Goal: Task Accomplishment & Management: Manage account settings

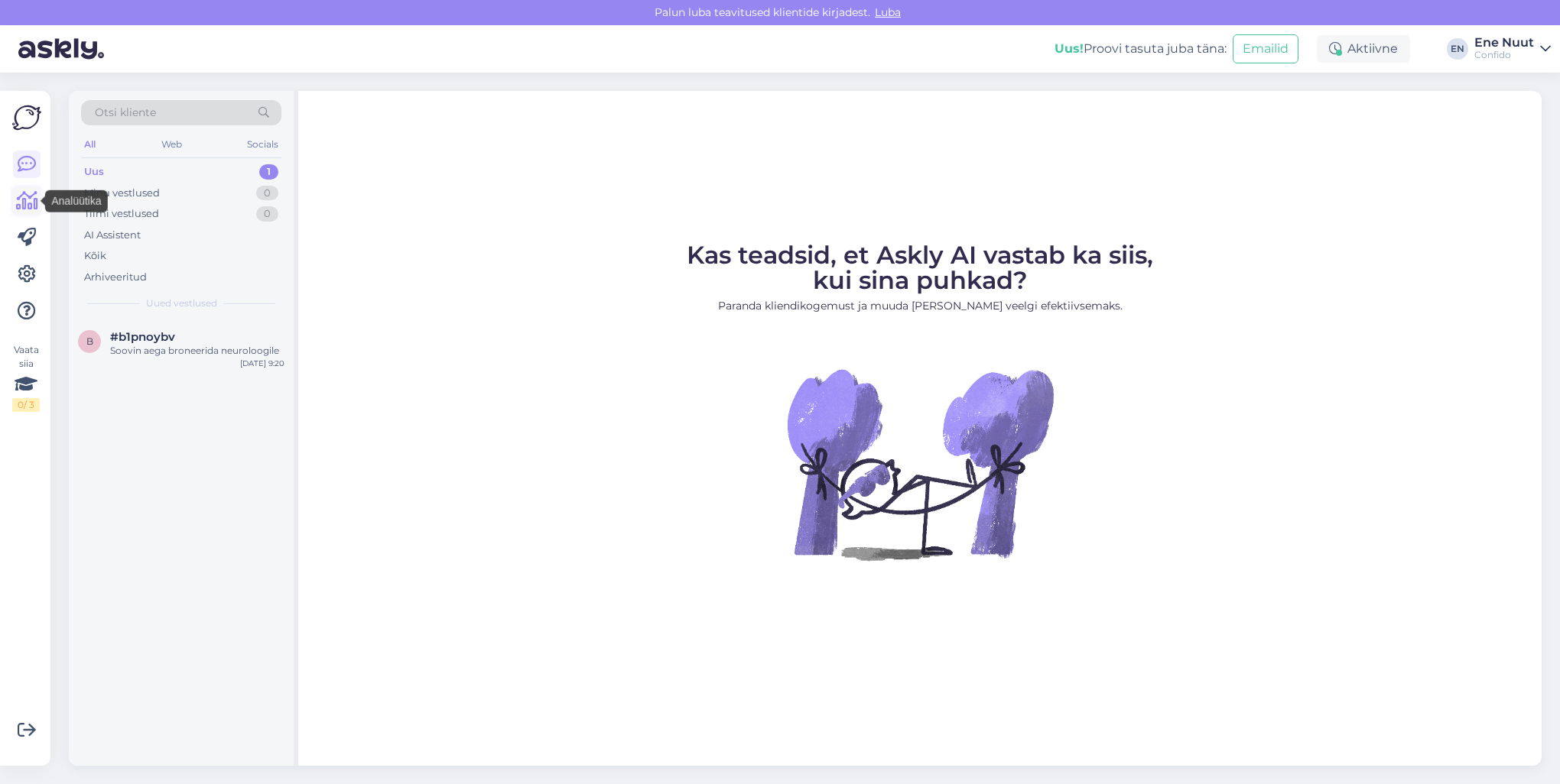
click at [18, 202] on icon at bounding box center [27, 201] width 22 height 18
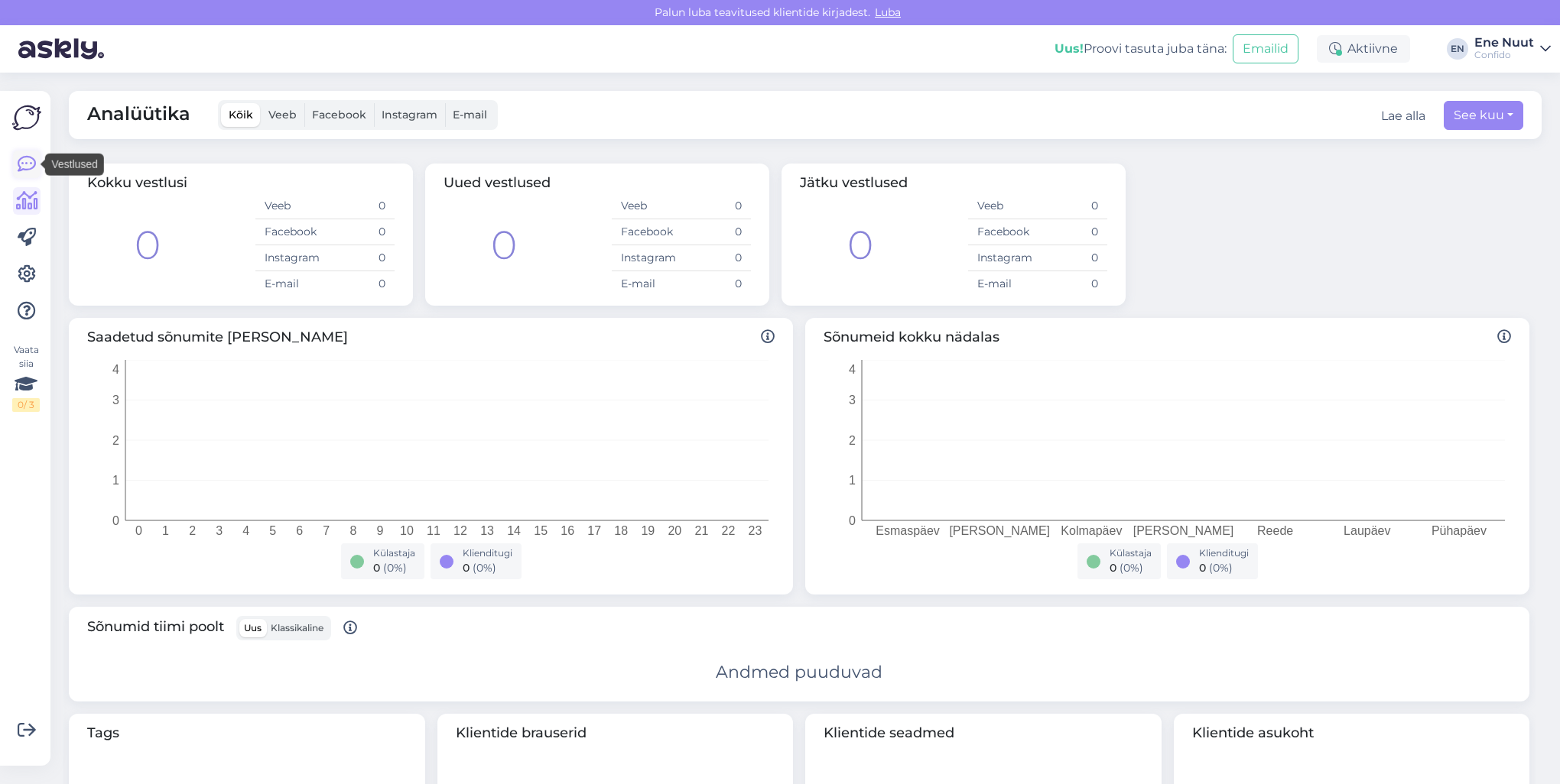
click at [28, 170] on icon at bounding box center [26, 163] width 18 height 18
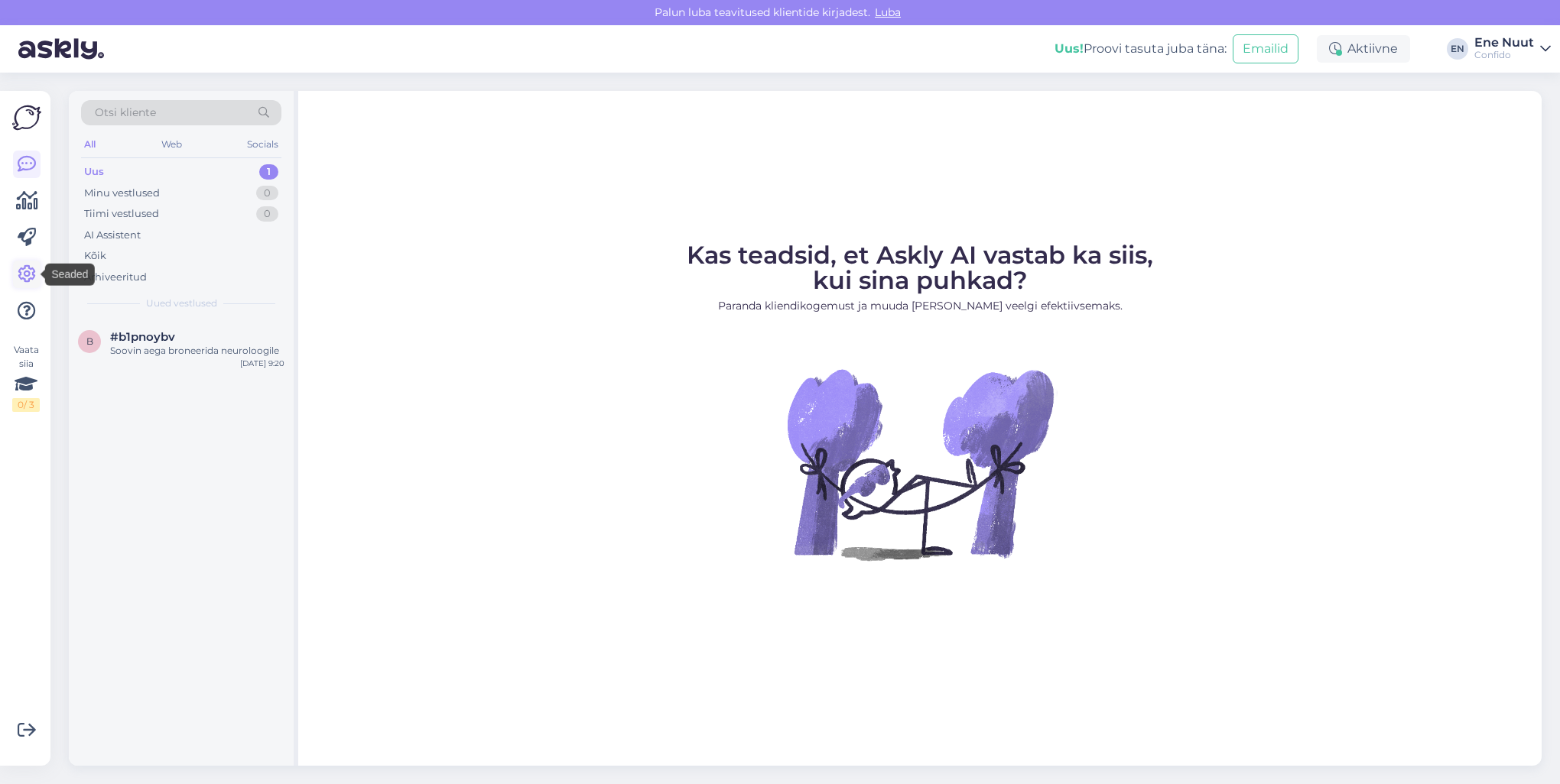
click at [20, 276] on icon at bounding box center [26, 274] width 18 height 18
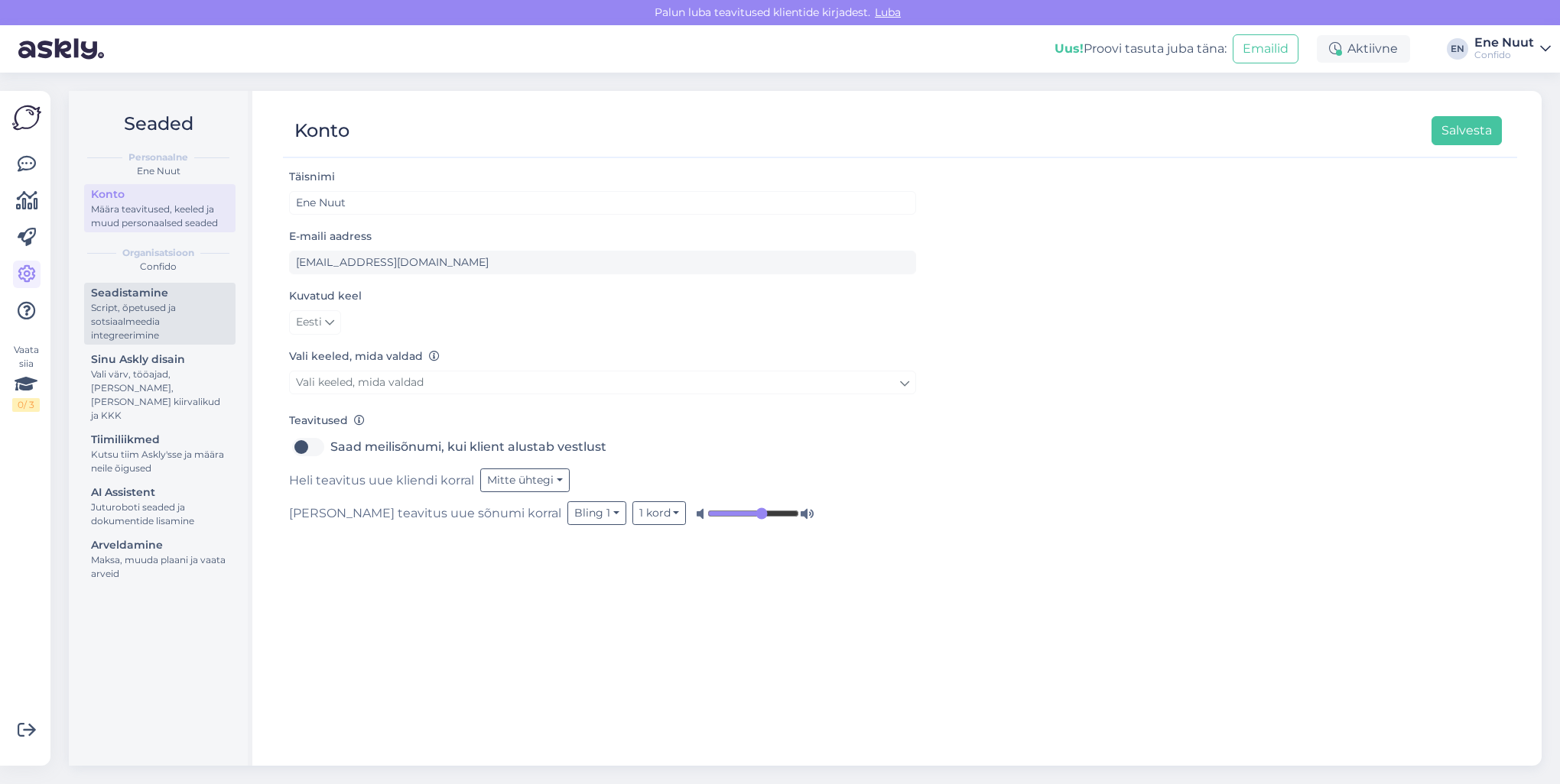
click at [114, 298] on div "Seadistamine" at bounding box center [160, 293] width 138 height 16
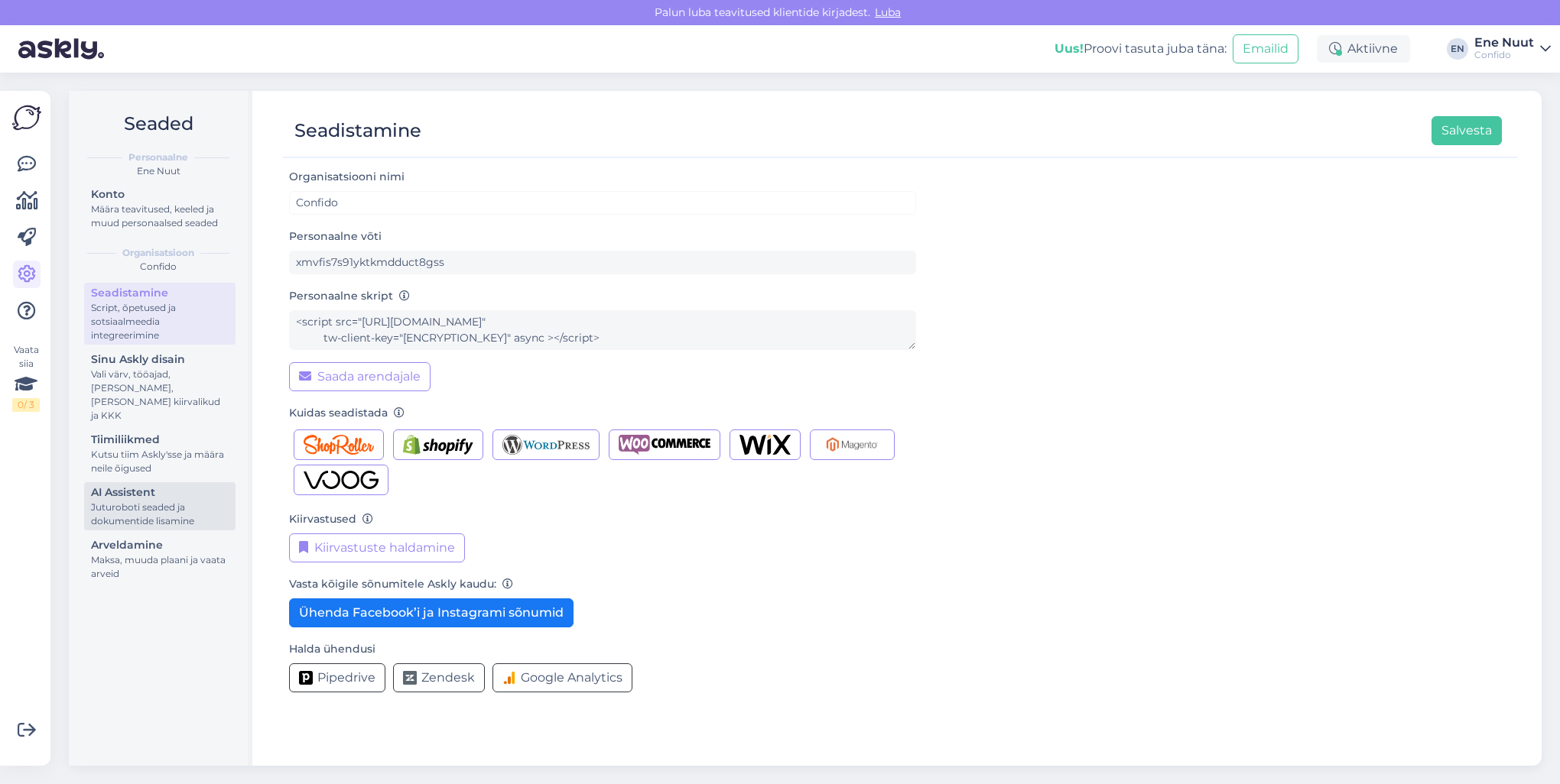
click at [128, 502] on div "Juturoboti seaded ja dokumentide lisamine" at bounding box center [160, 514] width 138 height 28
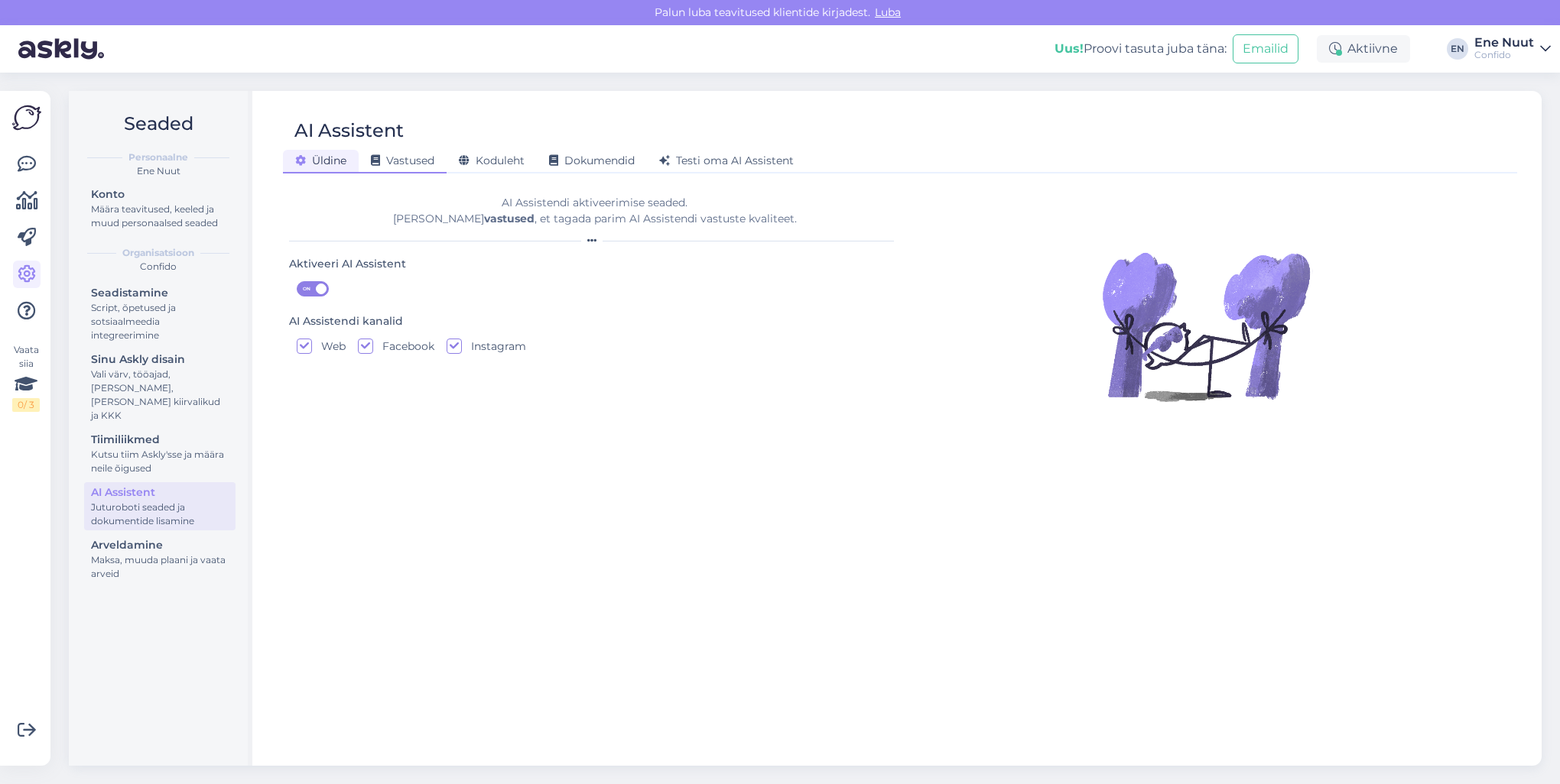
click at [388, 160] on span "Vastused" at bounding box center [402, 161] width 64 height 13
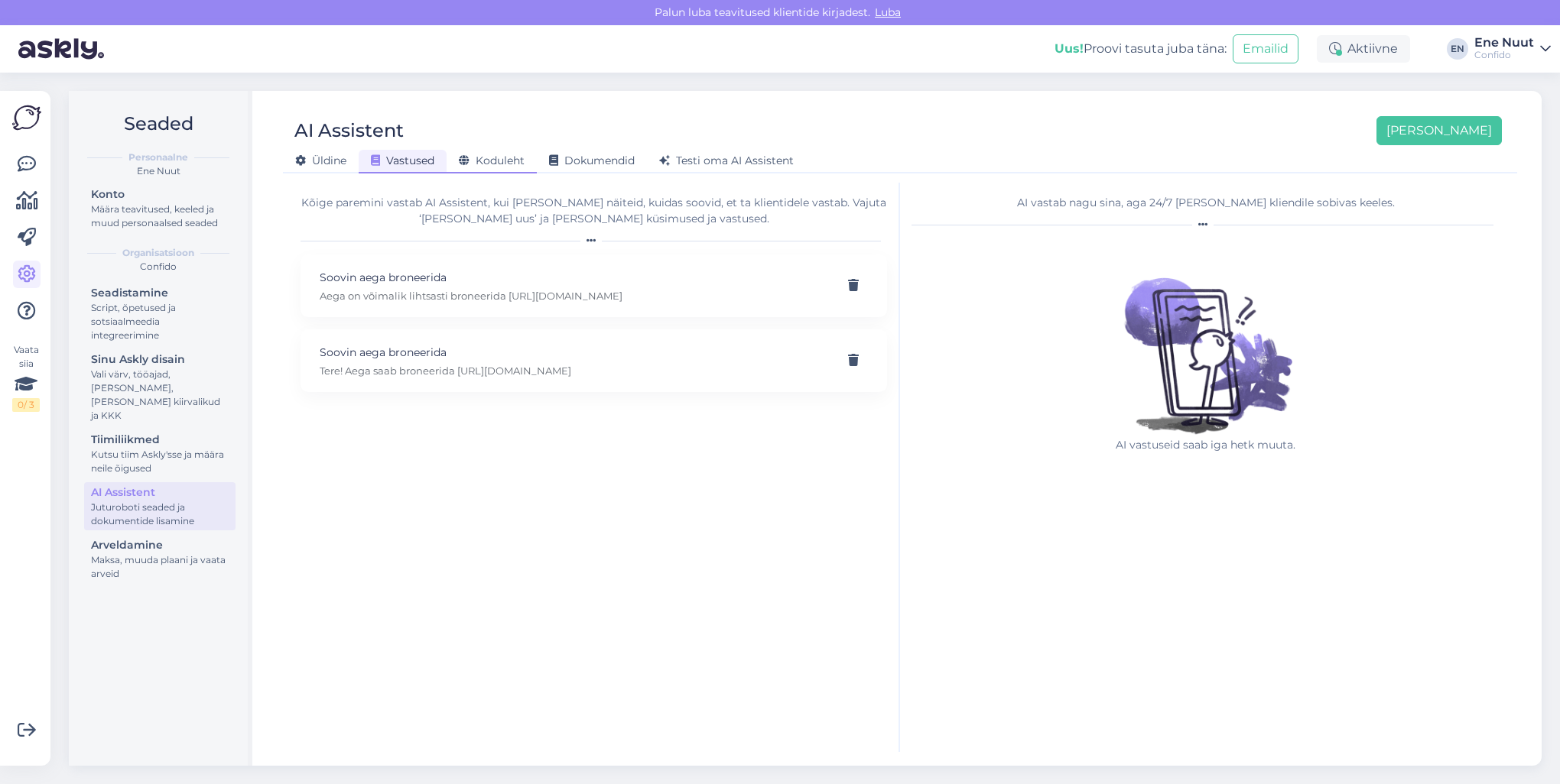
click at [497, 158] on span "Koduleht" at bounding box center [491, 161] width 66 height 13
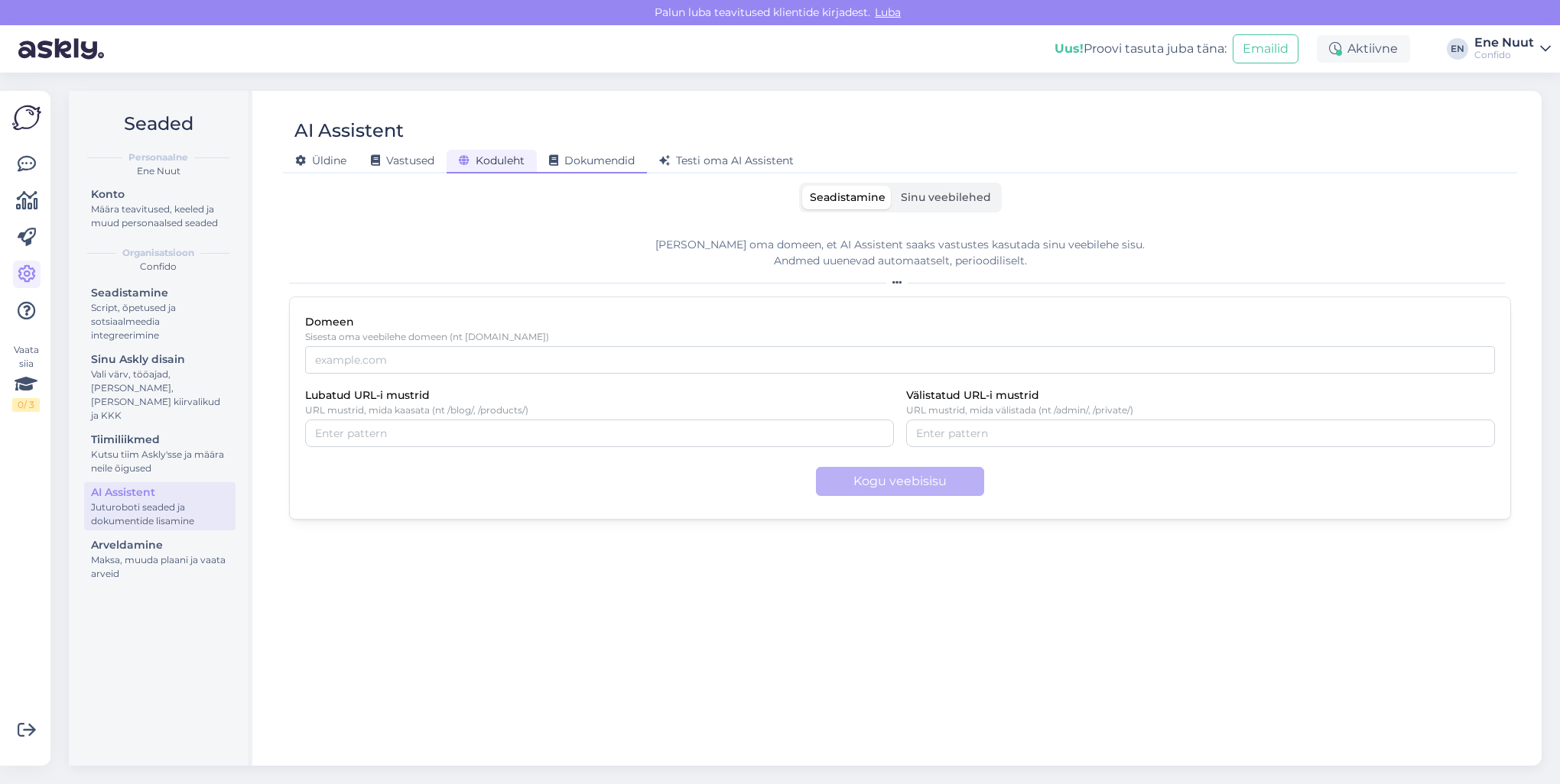
click at [605, 158] on span "Dokumendid" at bounding box center [591, 161] width 86 height 13
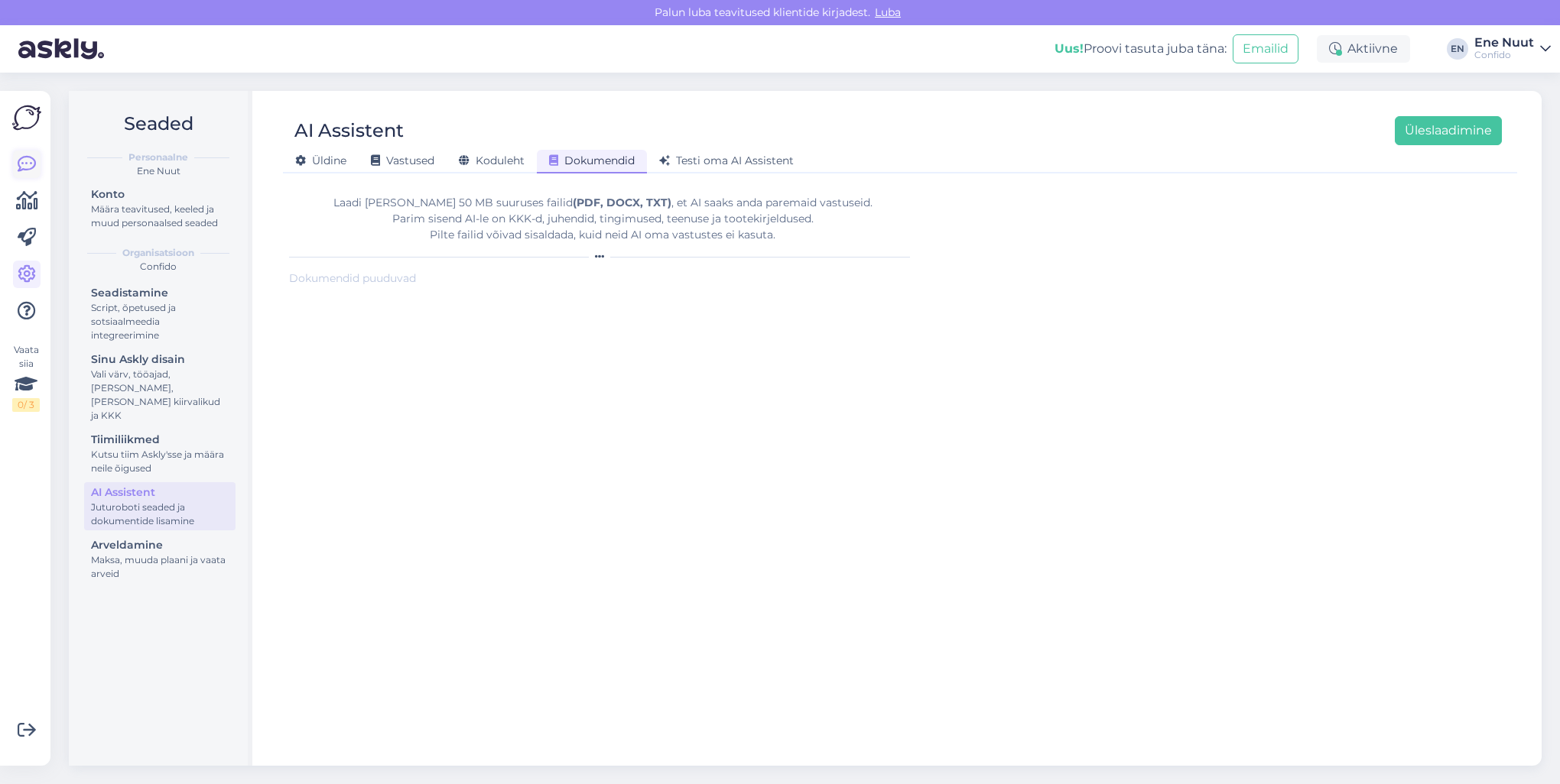
click at [30, 158] on icon at bounding box center [26, 163] width 18 height 18
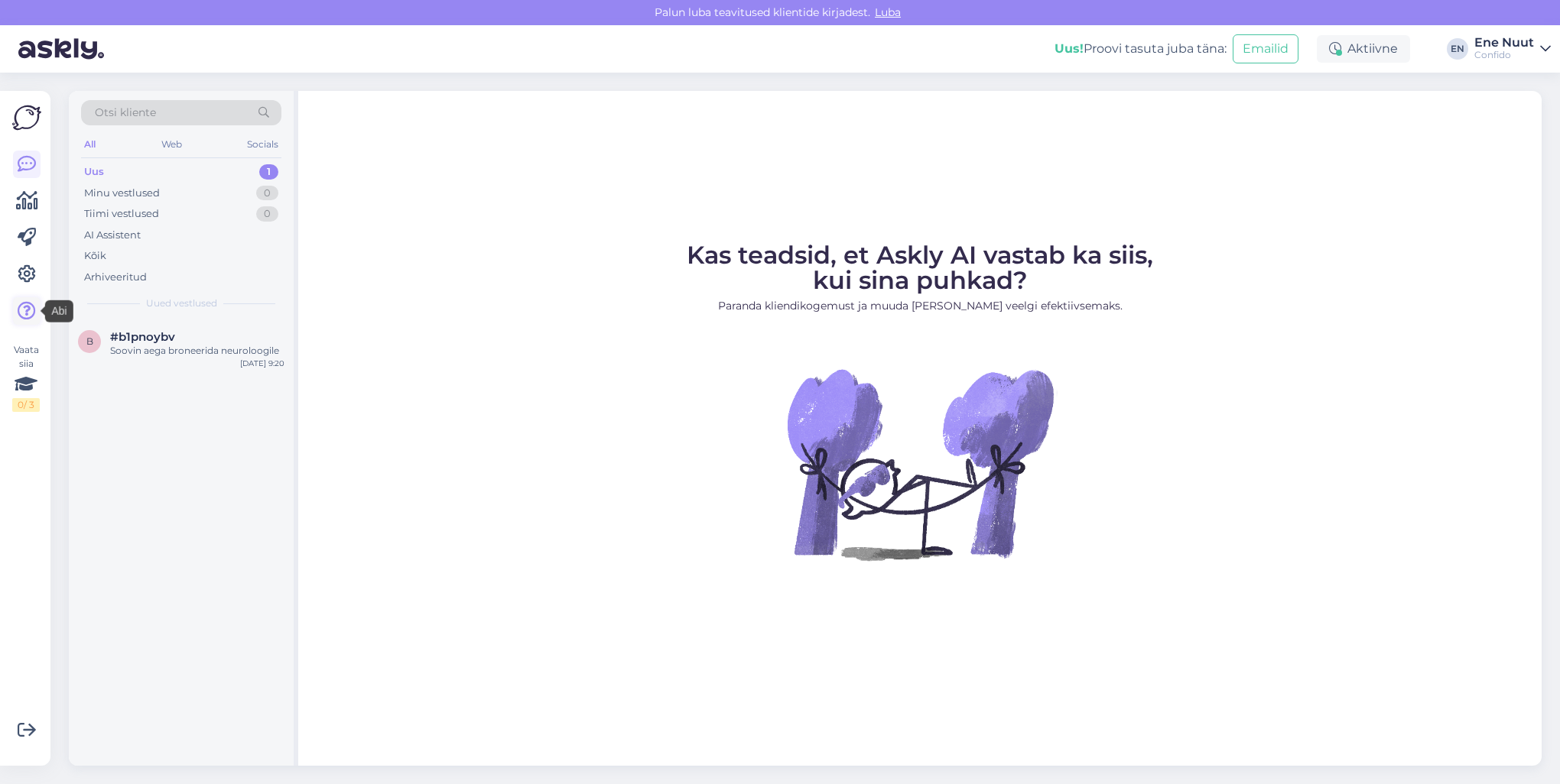
click at [33, 312] on icon at bounding box center [26, 311] width 18 height 18
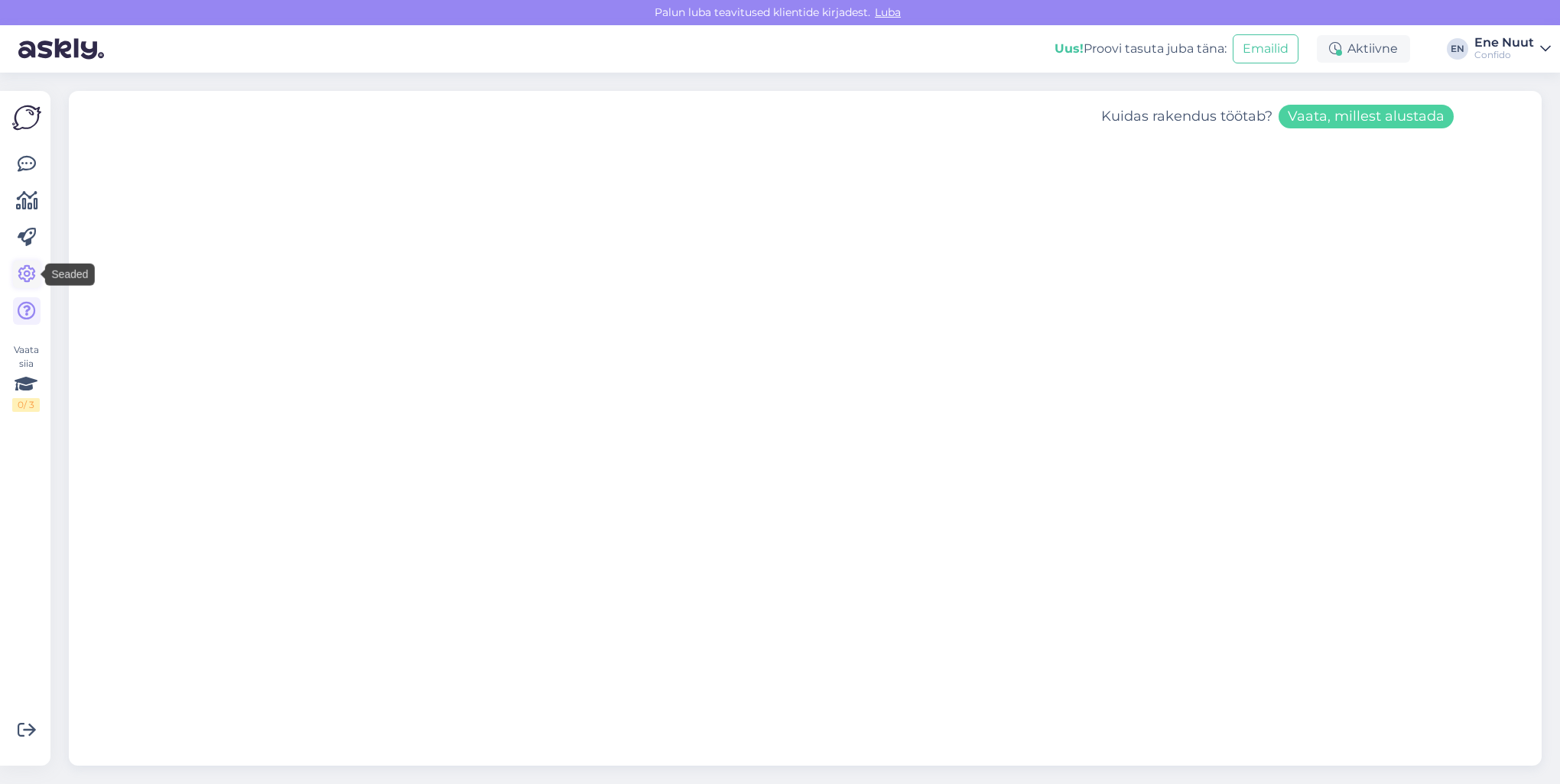
click at [26, 274] on icon at bounding box center [26, 274] width 18 height 18
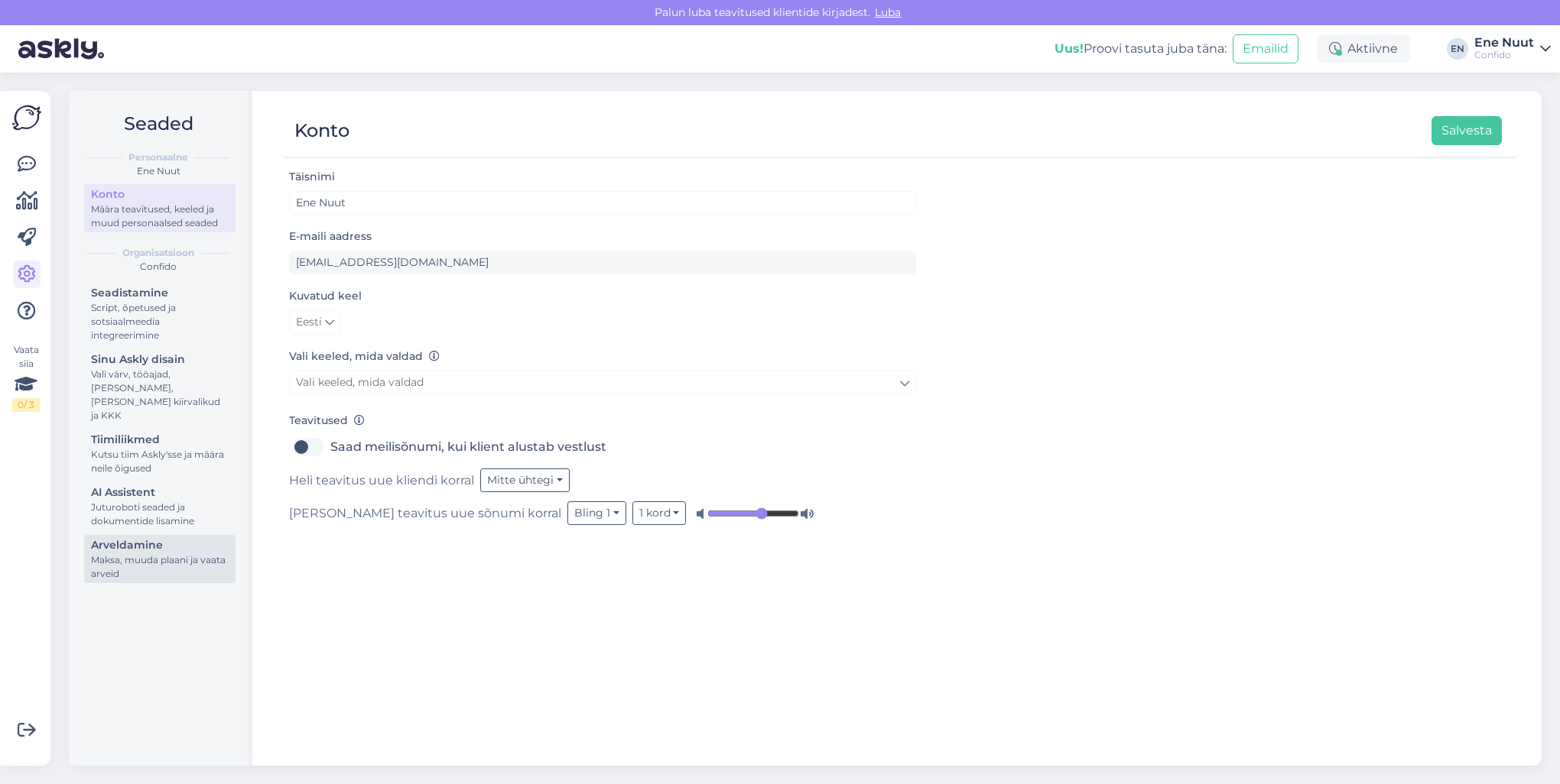
click at [139, 553] on div "Maksa, muuda plaani ja vaata arveid" at bounding box center [160, 566] width 138 height 28
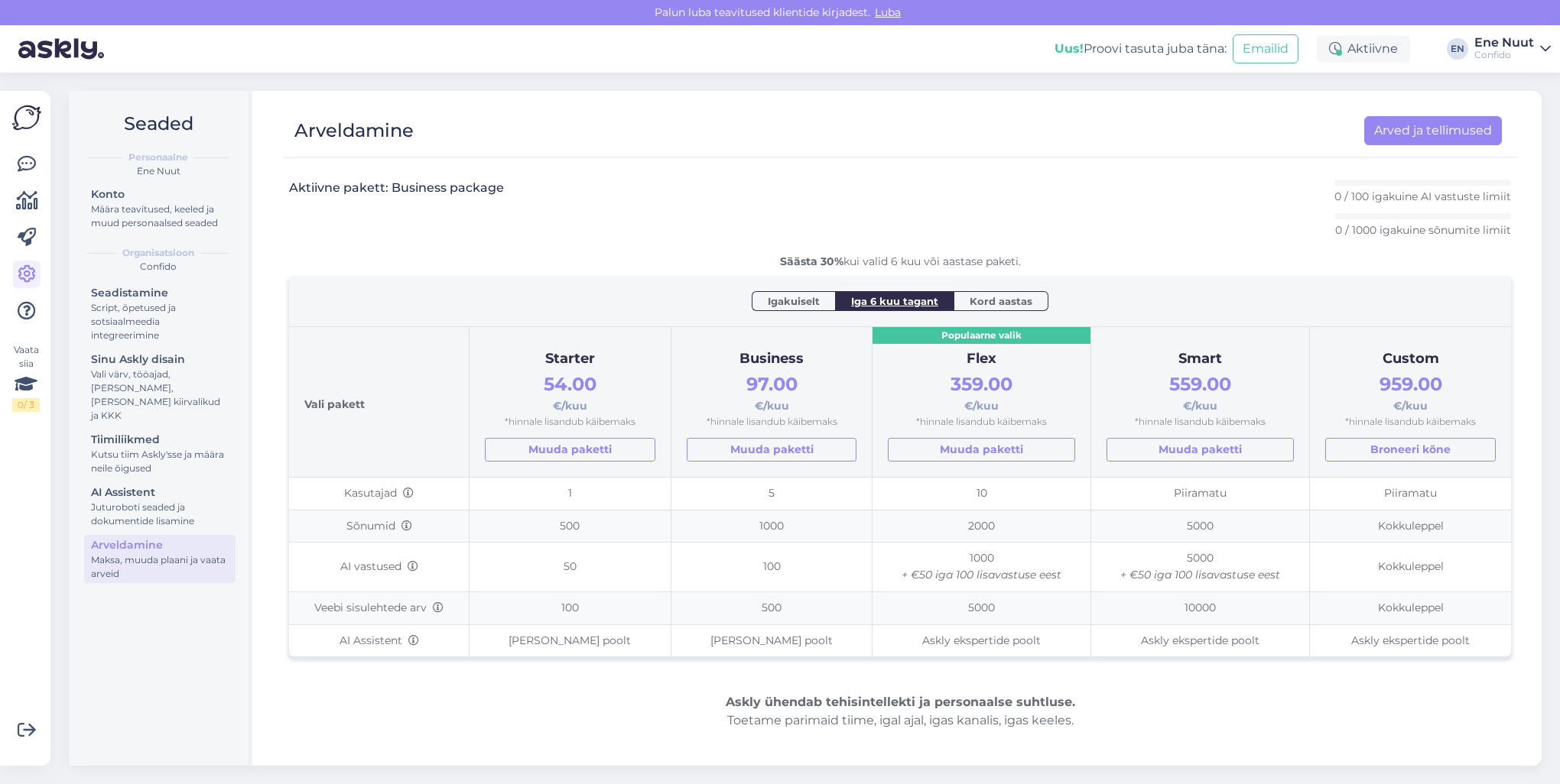
click at [771, 297] on span "Igakuiselt" at bounding box center [793, 301] width 52 height 15
click at [994, 298] on span "Kord aastas" at bounding box center [1001, 301] width 63 height 15
click at [880, 295] on span "Iga 6 kuu tagant" at bounding box center [895, 301] width 87 height 15
click at [786, 294] on span "Igakuiselt" at bounding box center [793, 301] width 52 height 15
click at [376, 730] on div "Aktiivne pakett: Business package 0 / 100 igakuine AI vastuste limiit 0 / 1000 …" at bounding box center [899, 532] width 1222 height 731
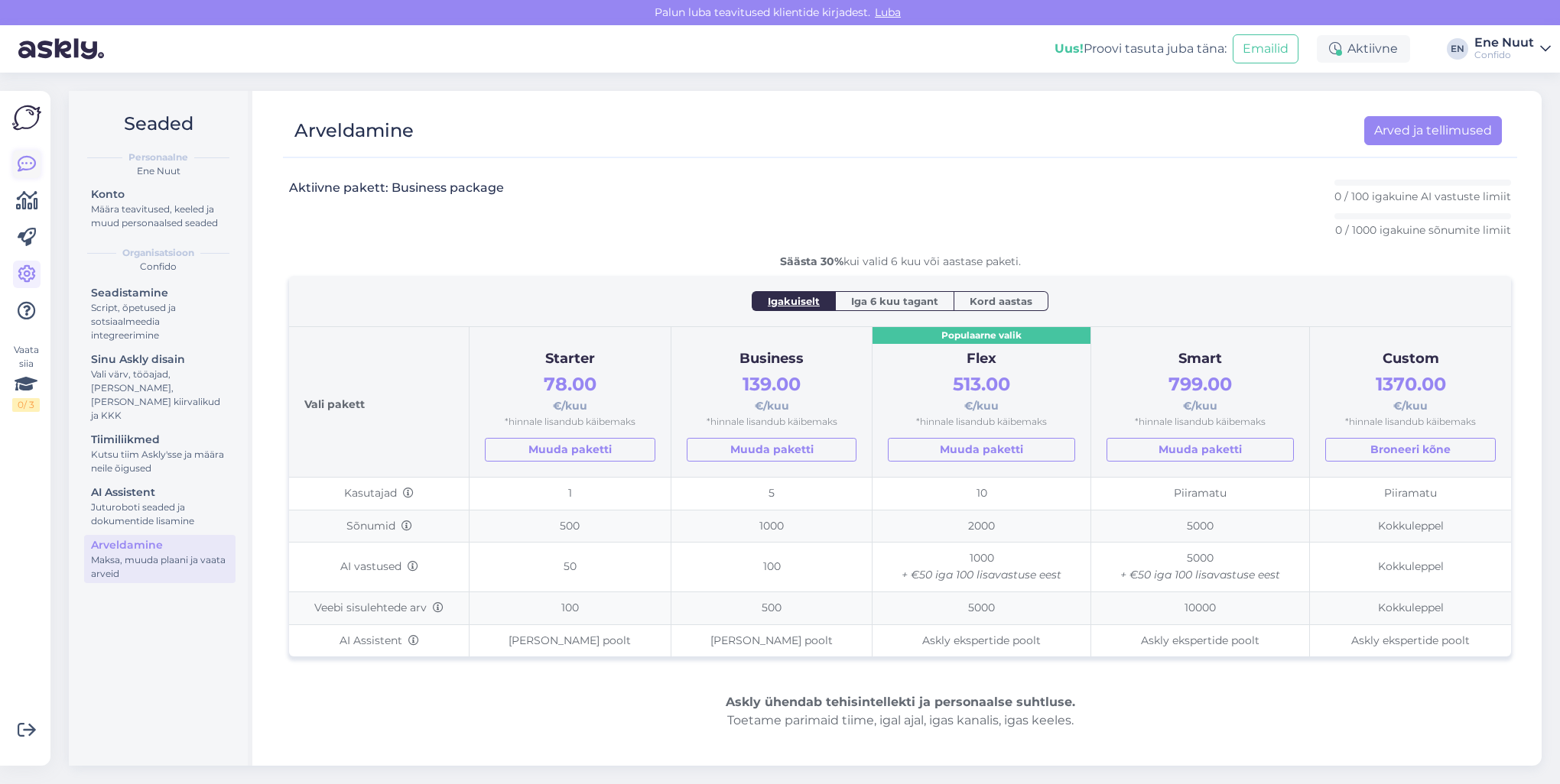
click at [27, 169] on icon at bounding box center [26, 163] width 18 height 18
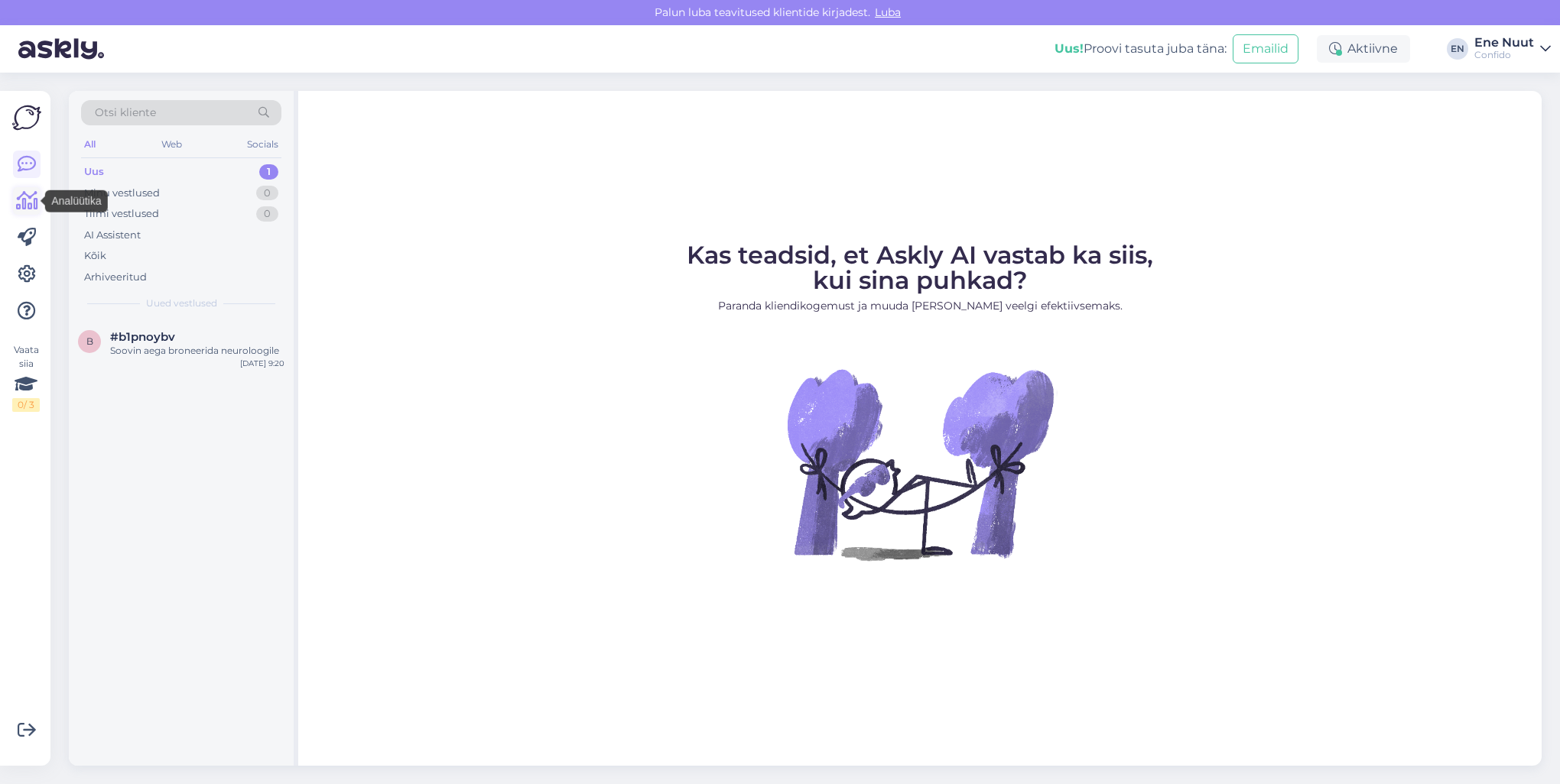
click at [28, 198] on icon at bounding box center [27, 201] width 22 height 18
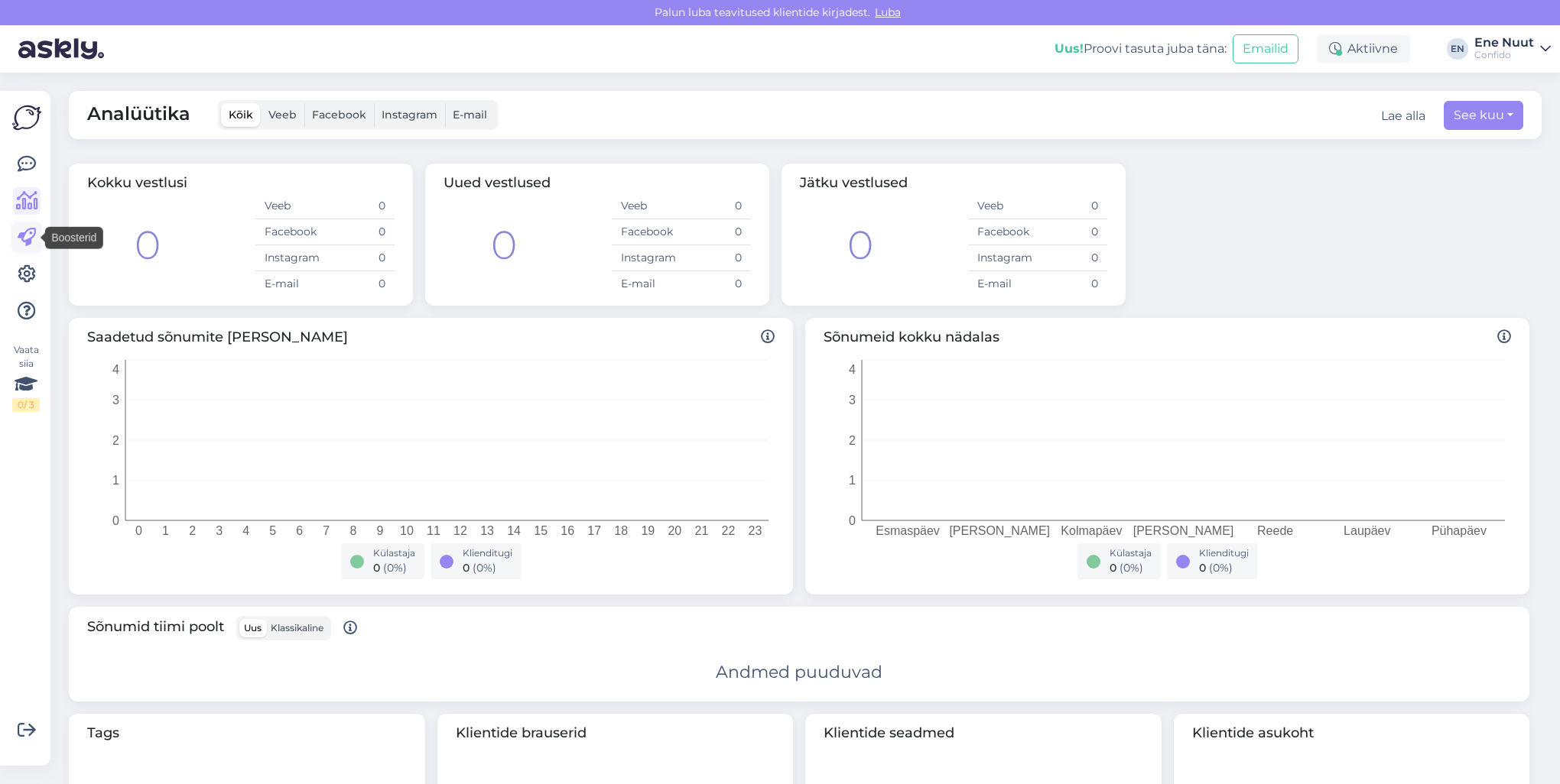
click at [33, 234] on icon at bounding box center [26, 237] width 18 height 18
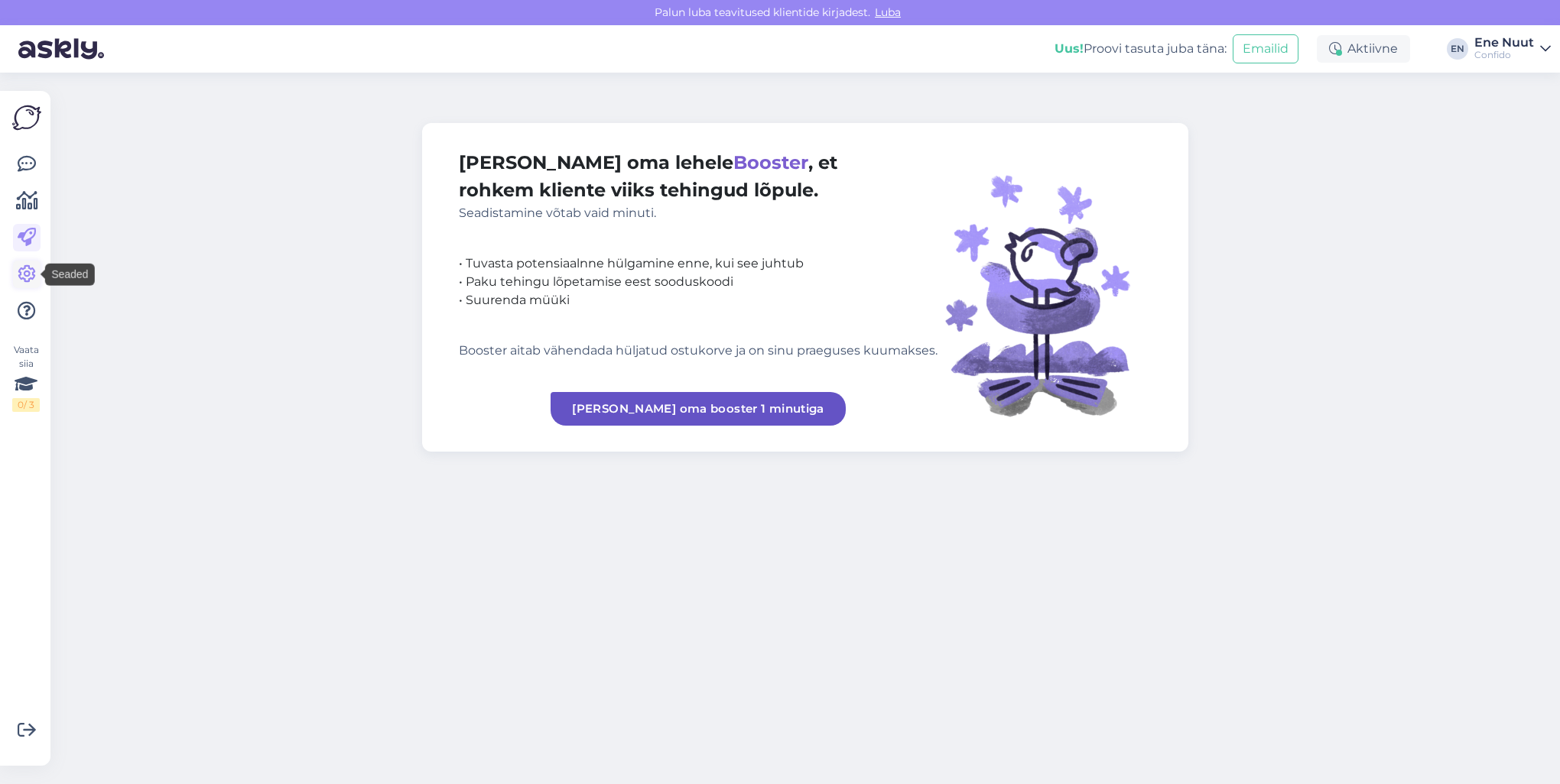
click at [30, 271] on icon at bounding box center [26, 274] width 18 height 18
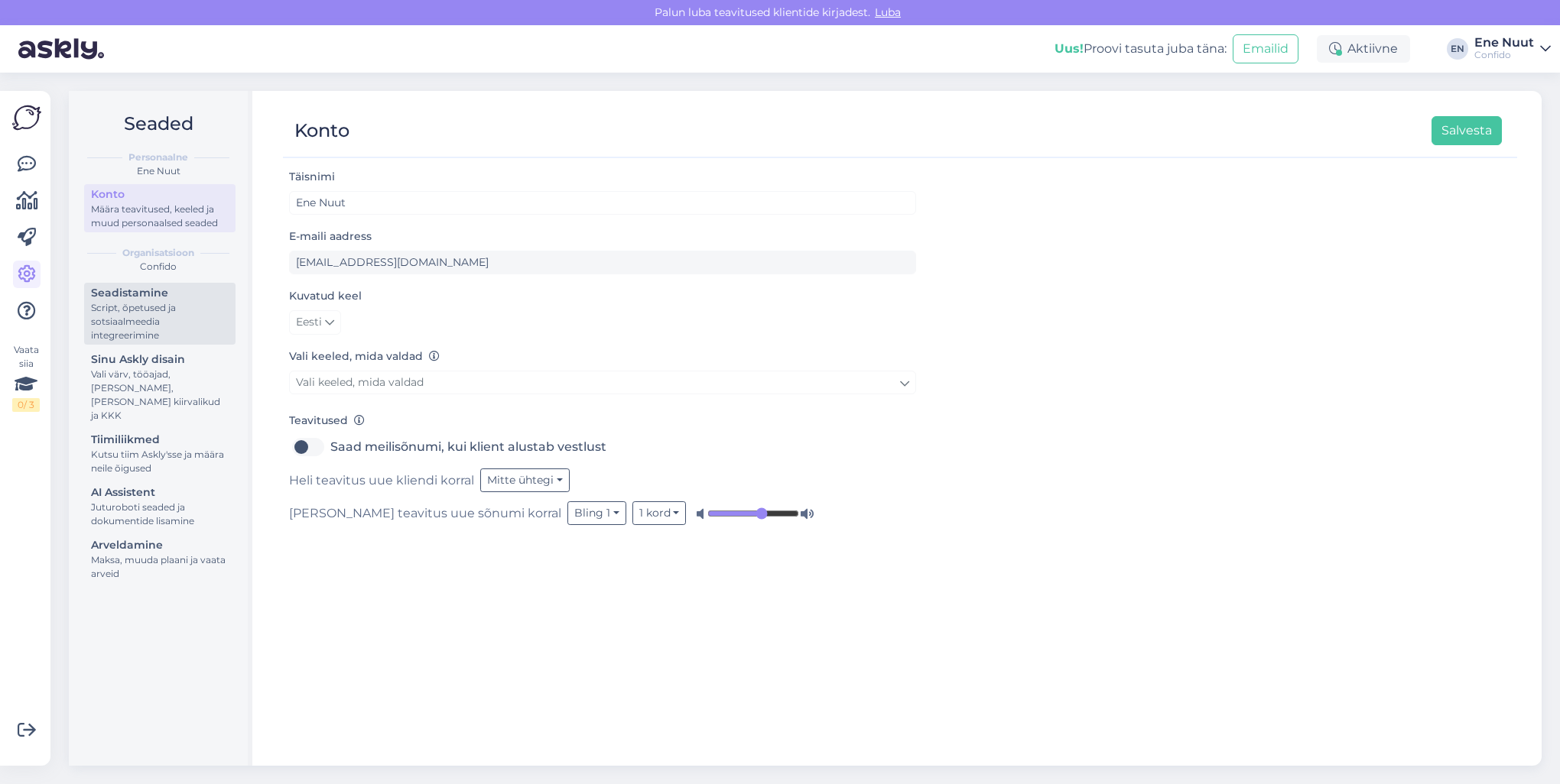
click at [185, 296] on div "Seadistamine" at bounding box center [160, 293] width 138 height 16
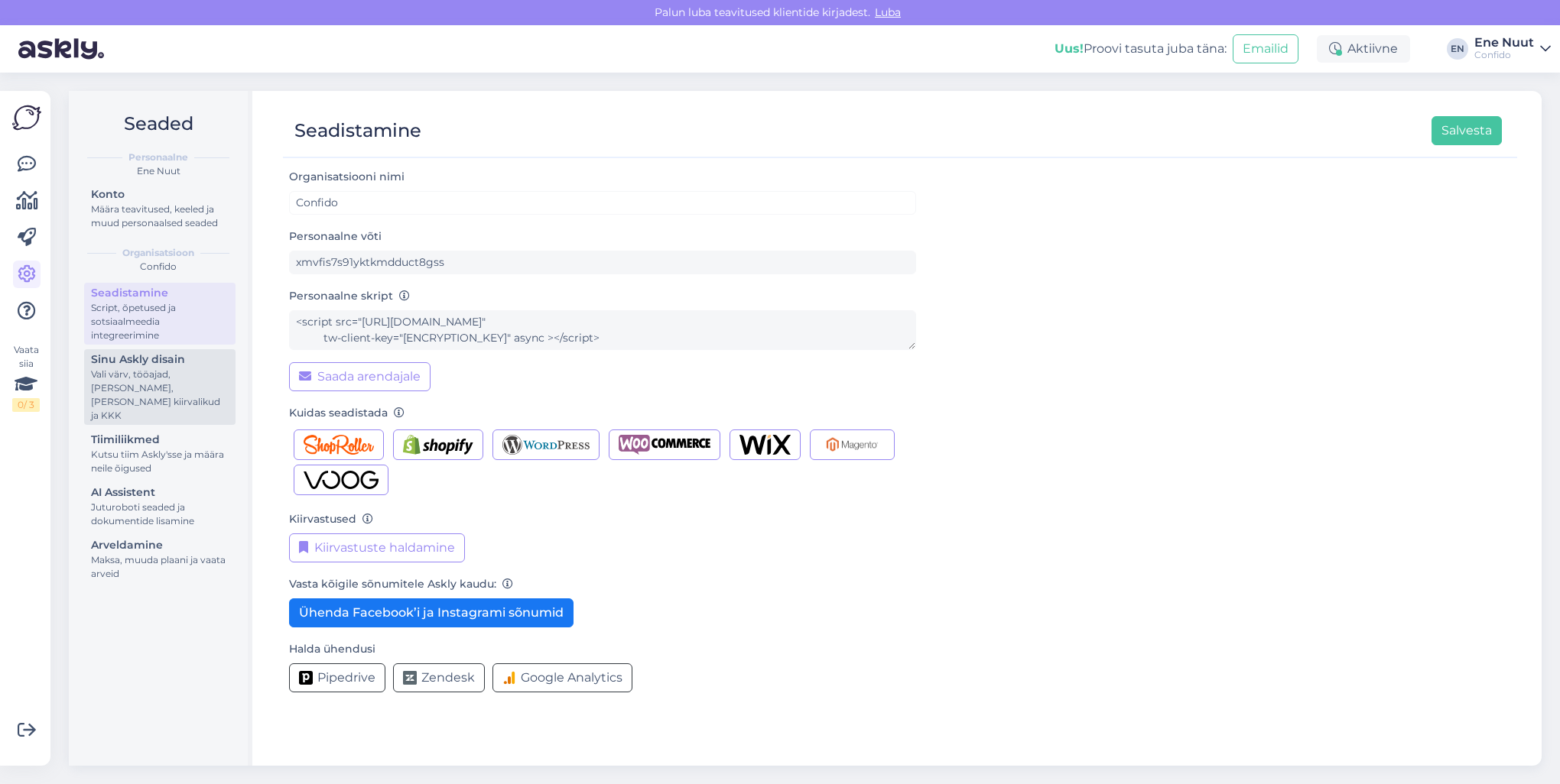
click at [109, 376] on div "Vali värv, tööajad, lisa meilivorm, kõne kiirvalikud ja KKK" at bounding box center [160, 395] width 138 height 55
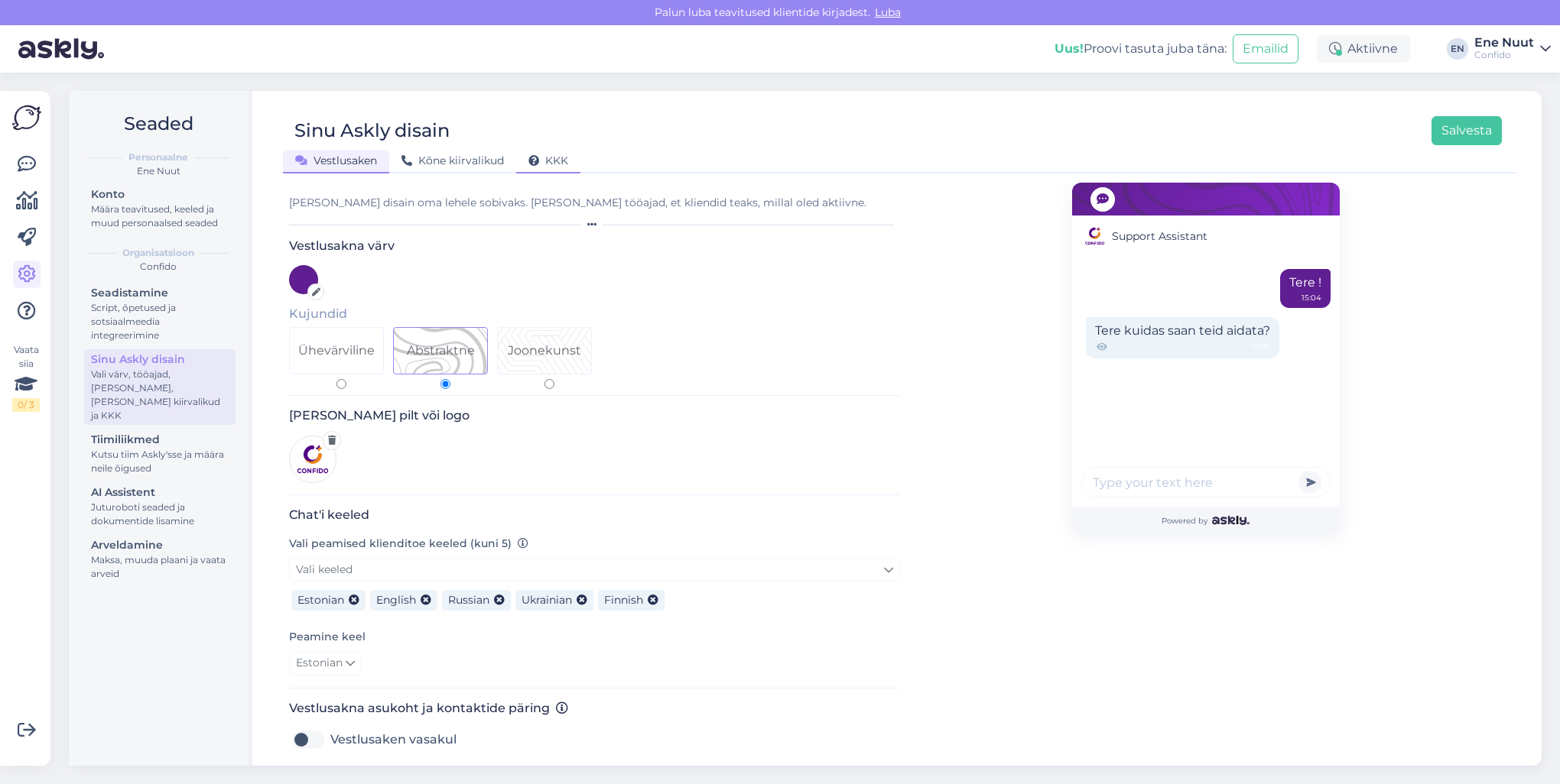
click at [564, 164] on span "KKK" at bounding box center [549, 161] width 40 height 13
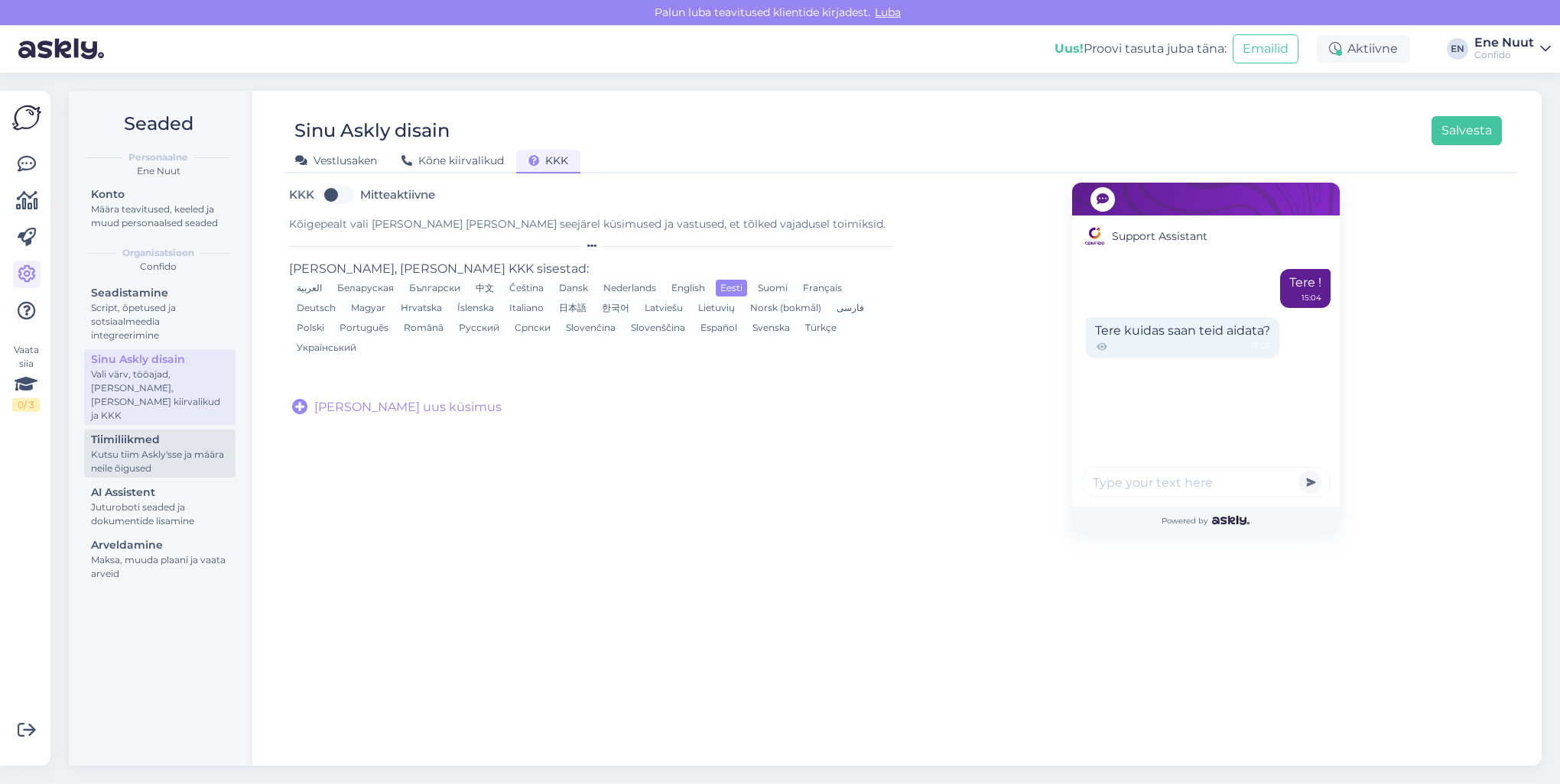
click at [118, 448] on div "Kutsu tiim Askly'sse ja määra neile õigused" at bounding box center [160, 461] width 138 height 28
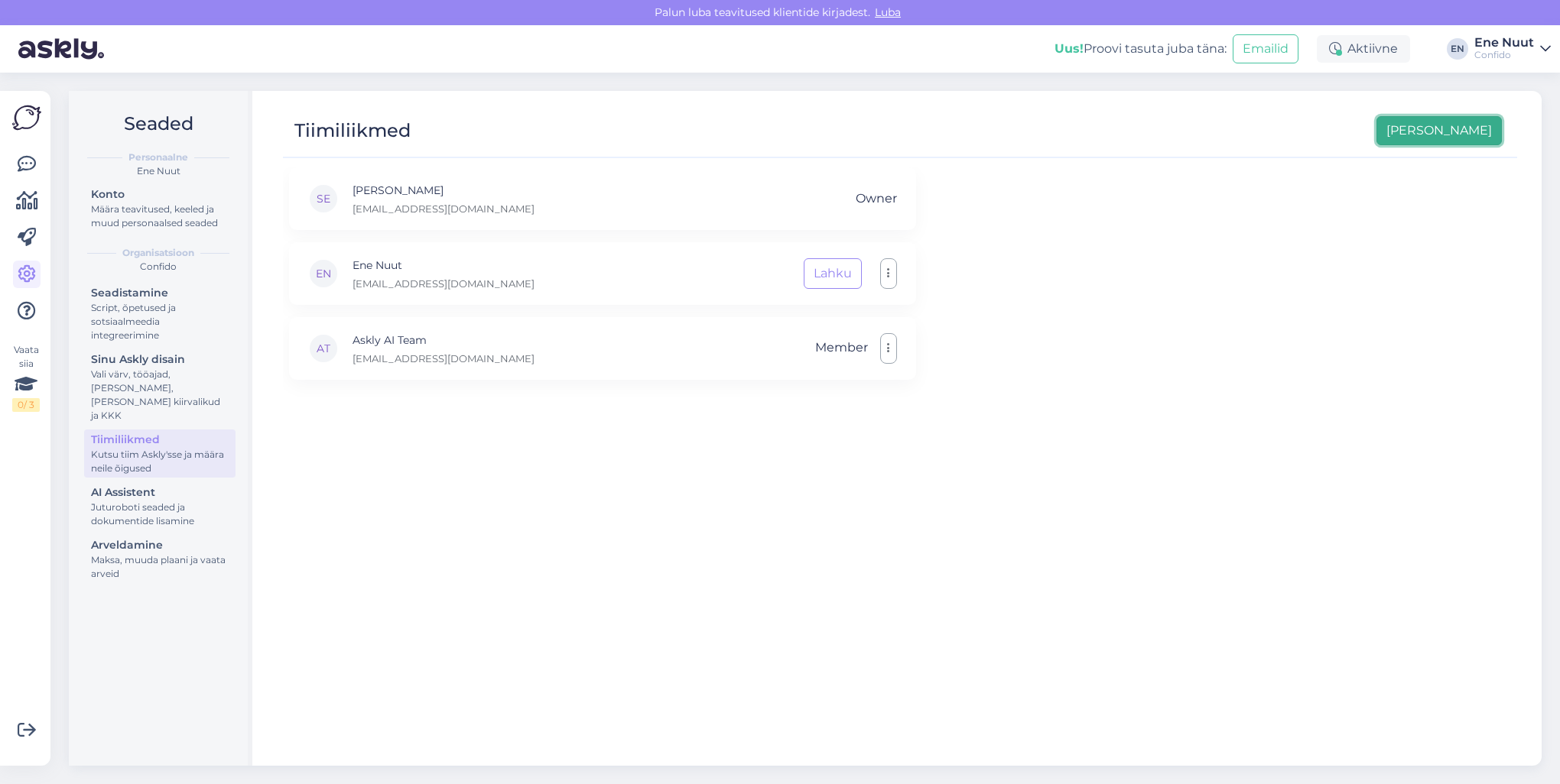
click at [1453, 125] on button "Lisa uus" at bounding box center [1439, 130] width 125 height 29
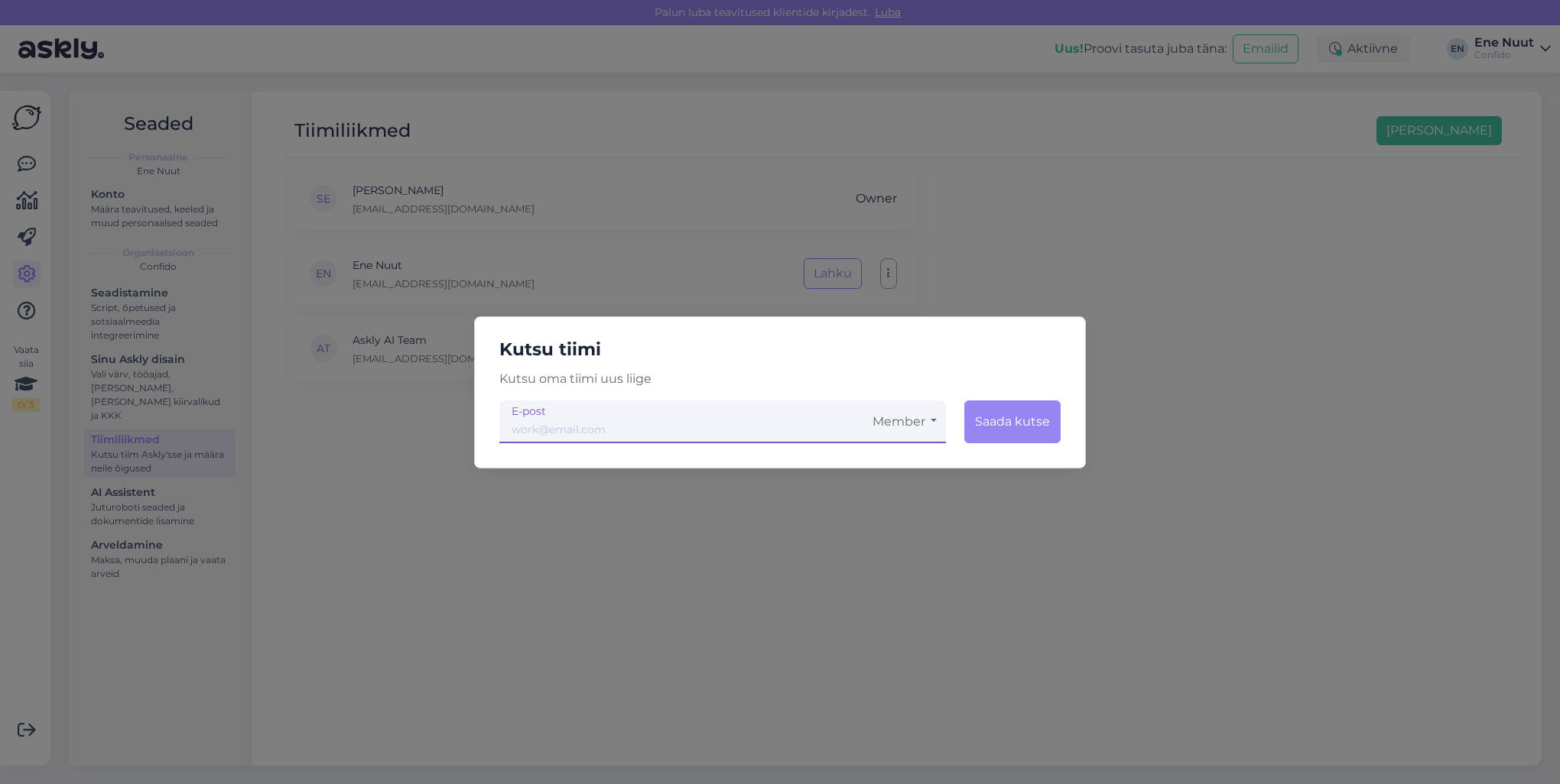
click at [620, 430] on input "email" at bounding box center [681, 421] width 364 height 43
click at [908, 420] on button "Member" at bounding box center [904, 421] width 83 height 43
click at [891, 463] on link "Tavaliige" at bounding box center [904, 464] width 83 height 38
click at [624, 430] on input "email" at bounding box center [681, 421] width 364 height 43
click at [536, 424] on input "email" at bounding box center [681, 421] width 364 height 43
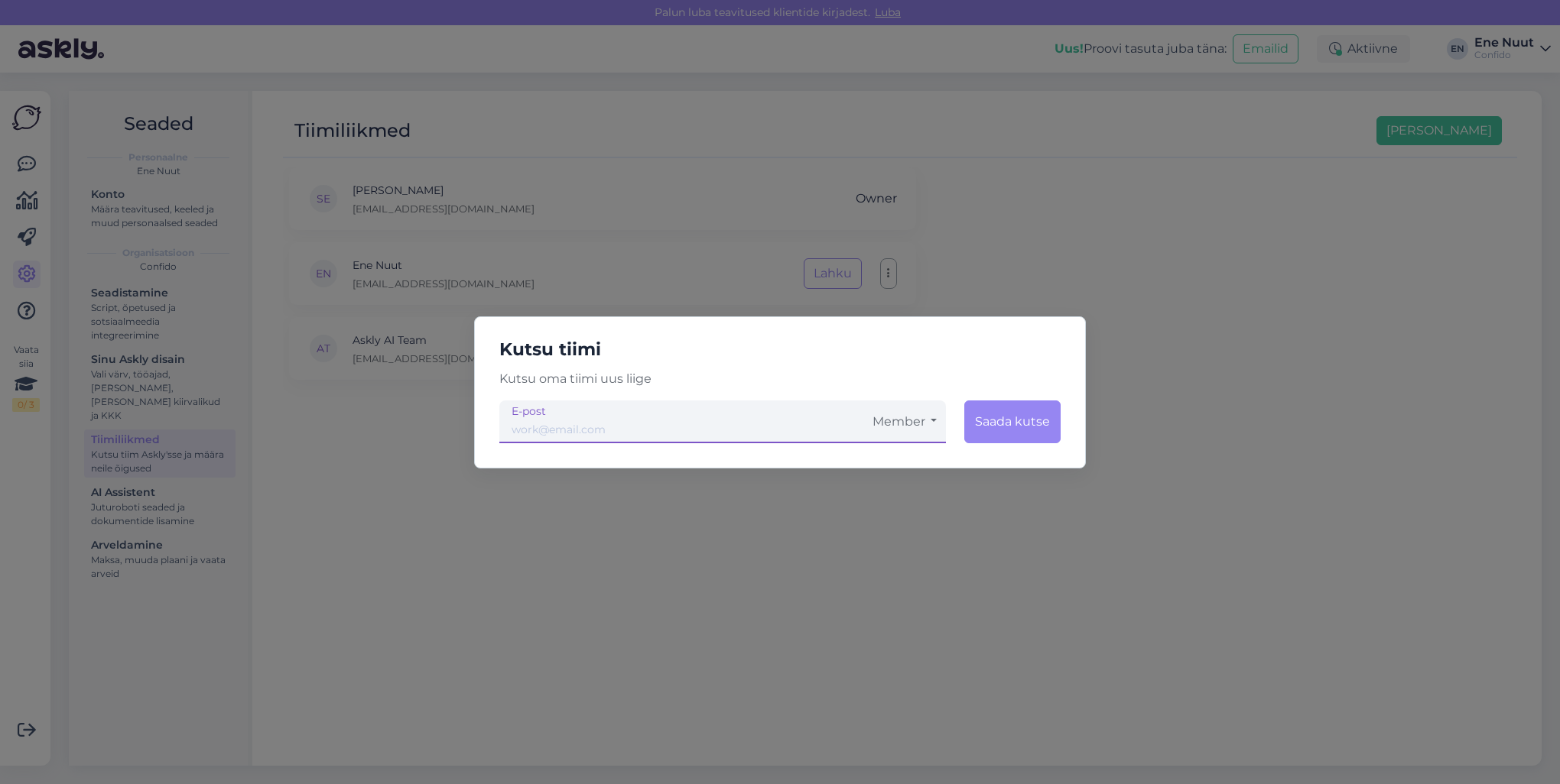
paste input "Ene.Bauvald@confido.ee"
type input "Ene.Bauvald@confido.ee"
click at [921, 418] on button "Member" at bounding box center [904, 421] width 83 height 43
click at [905, 463] on link "Tavaliige" at bounding box center [904, 464] width 83 height 38
click at [997, 420] on button "Saada kutse" at bounding box center [1011, 421] width 96 height 43
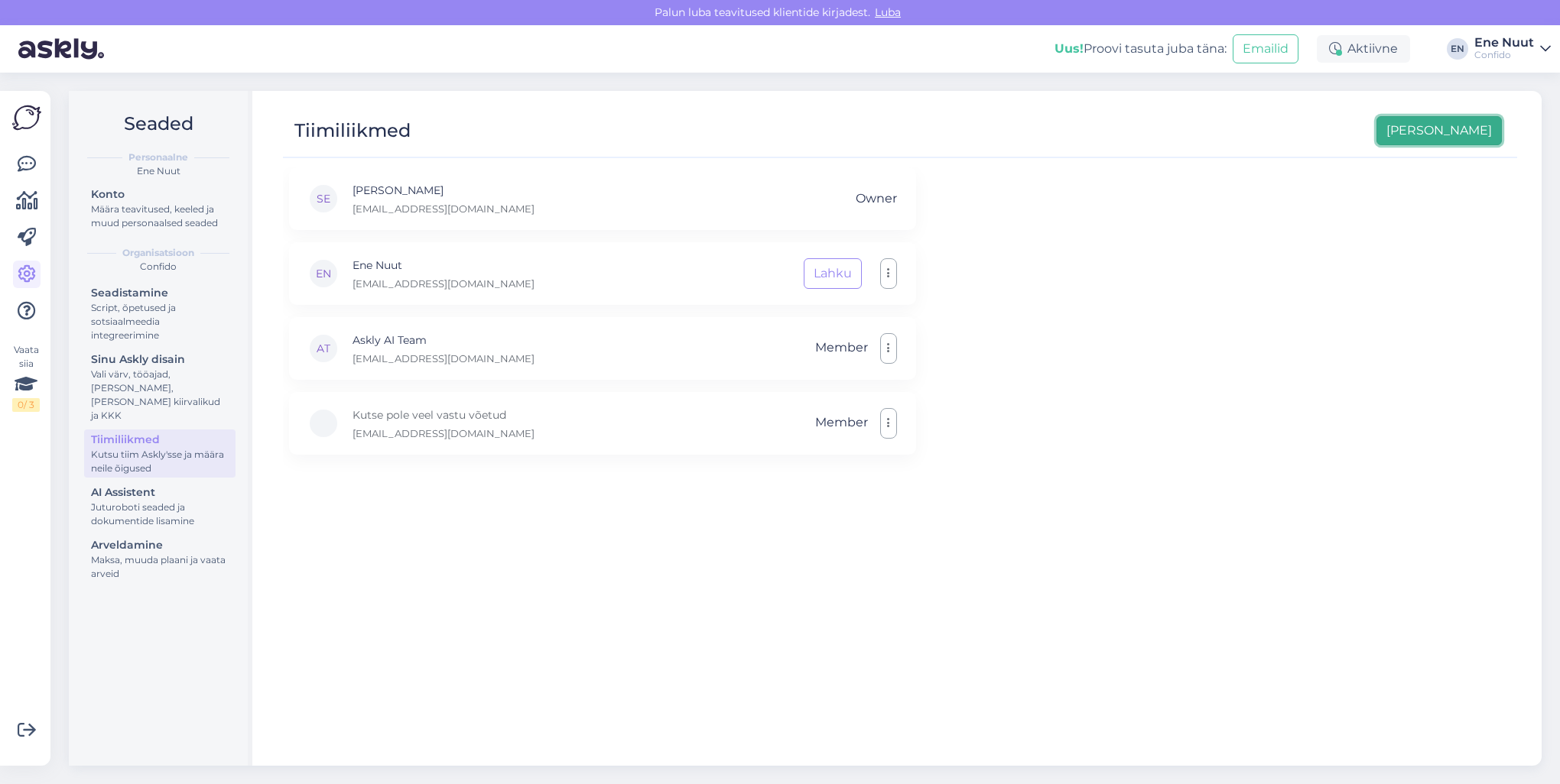
click at [1469, 131] on button "Lisa uus" at bounding box center [1439, 130] width 125 height 29
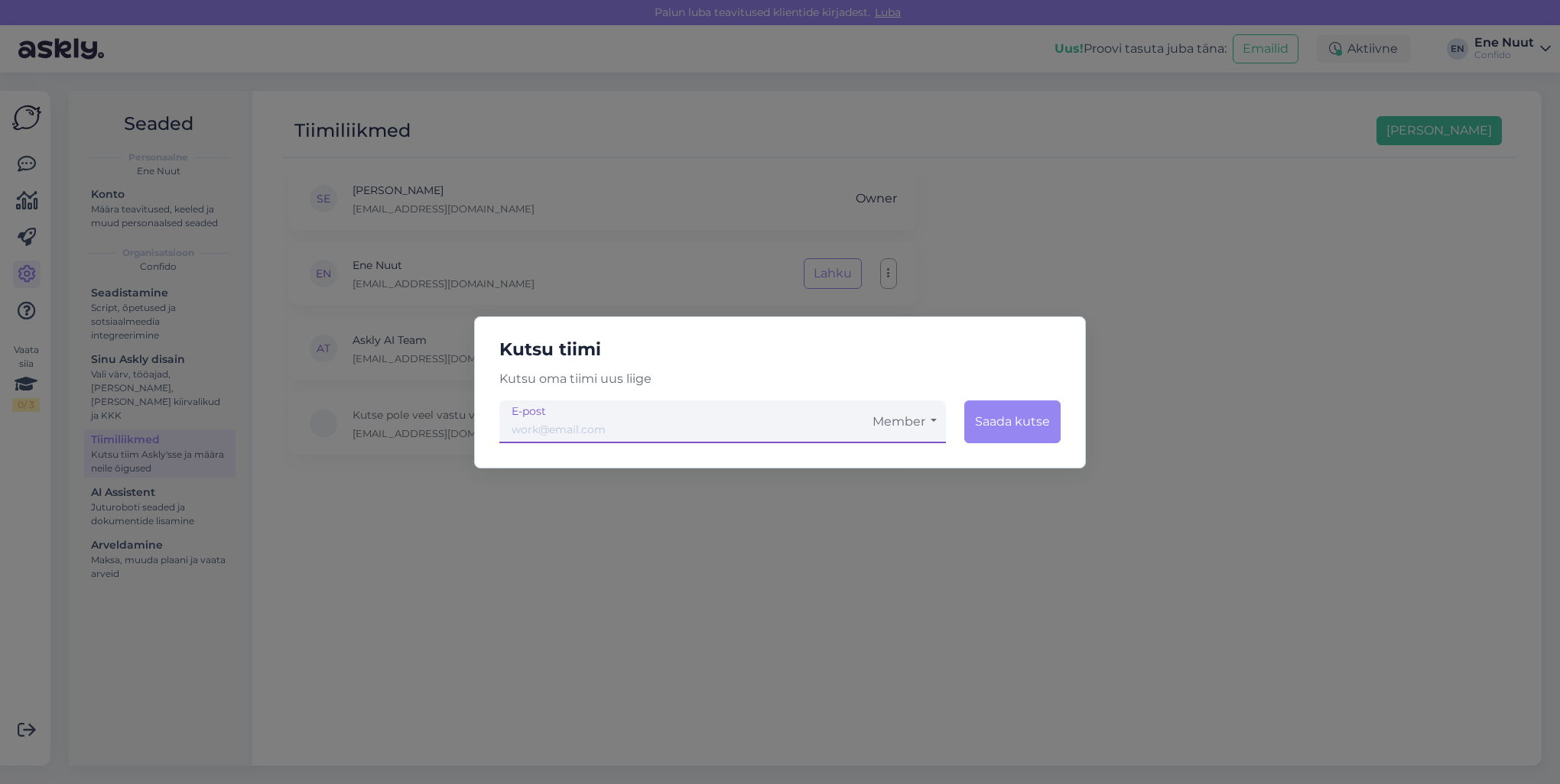
paste input "Esther.Laur@confido.ee"
type input "Esther.Laur@confido.ee"
click at [927, 424] on button "Member" at bounding box center [904, 421] width 83 height 43
click at [902, 469] on link "Tavaliige" at bounding box center [904, 464] width 83 height 38
click at [844, 368] on div "Kutsu tiimi Kutsu oma tiimi uus liige Esther.Laur@confido.ee Member Tavaliige A…" at bounding box center [780, 392] width 611 height 152
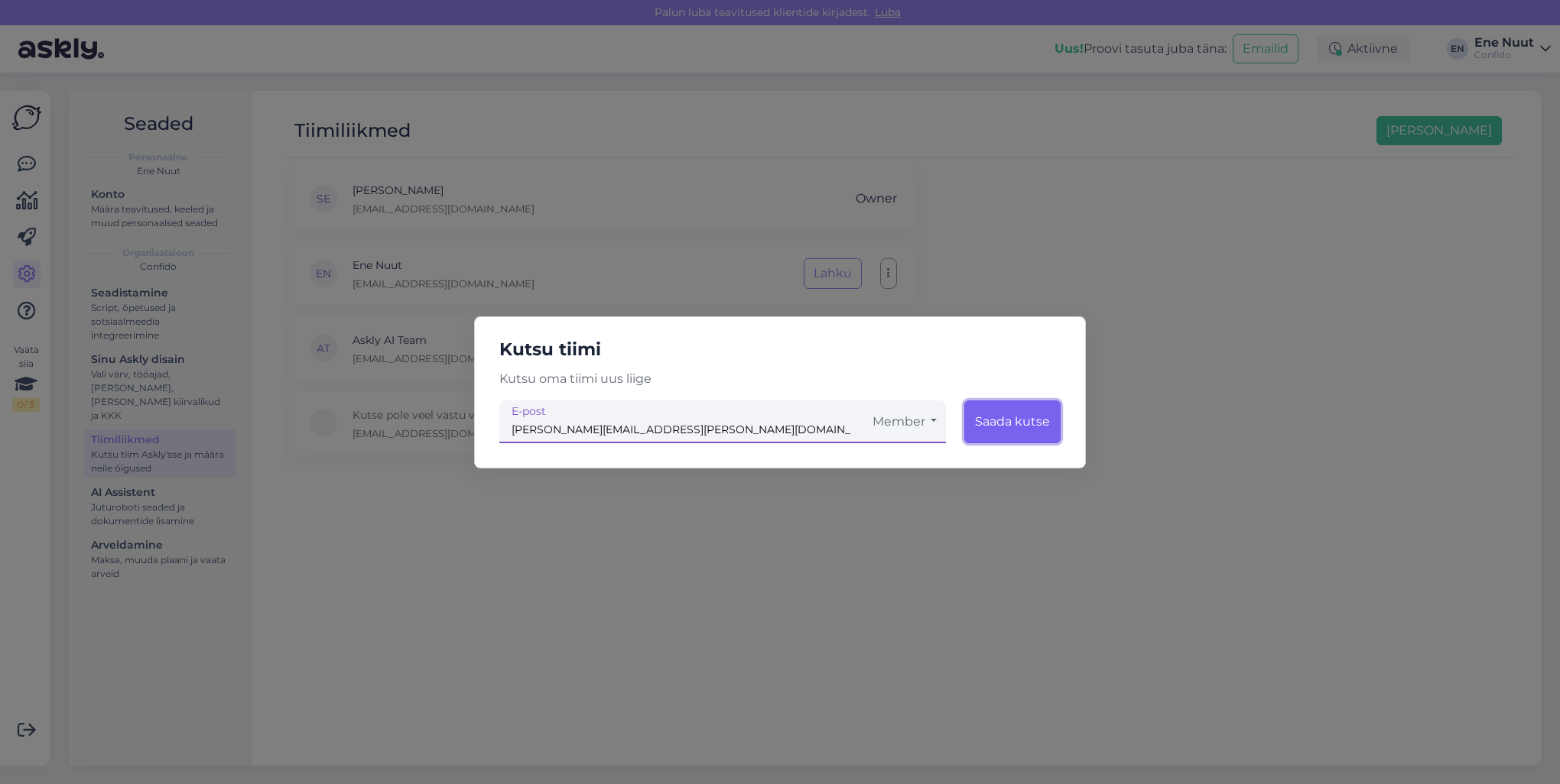
click at [1005, 414] on button "Saada kutse" at bounding box center [1011, 421] width 96 height 43
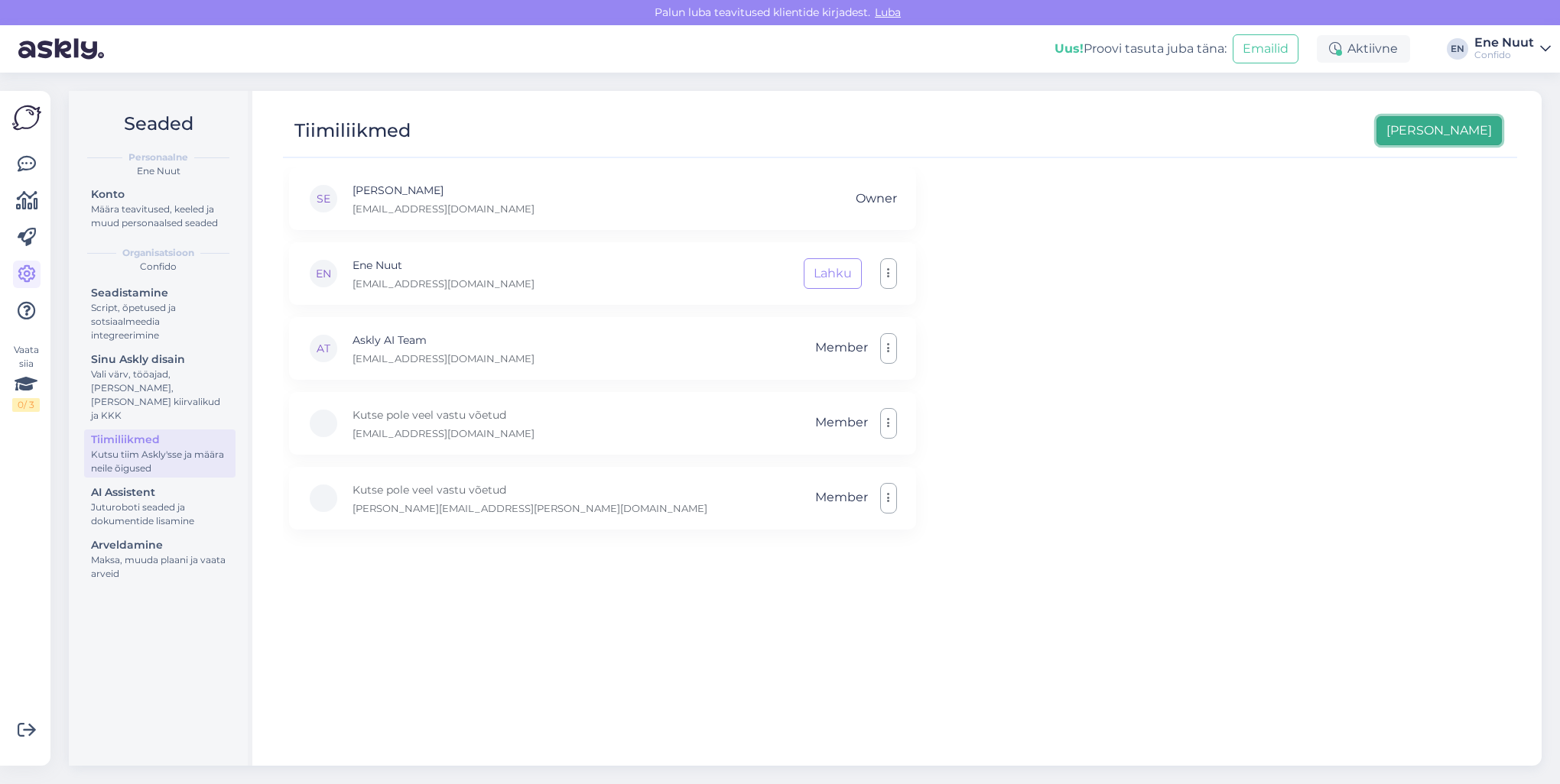
click at [1468, 127] on button "Lisa uus" at bounding box center [1439, 130] width 125 height 29
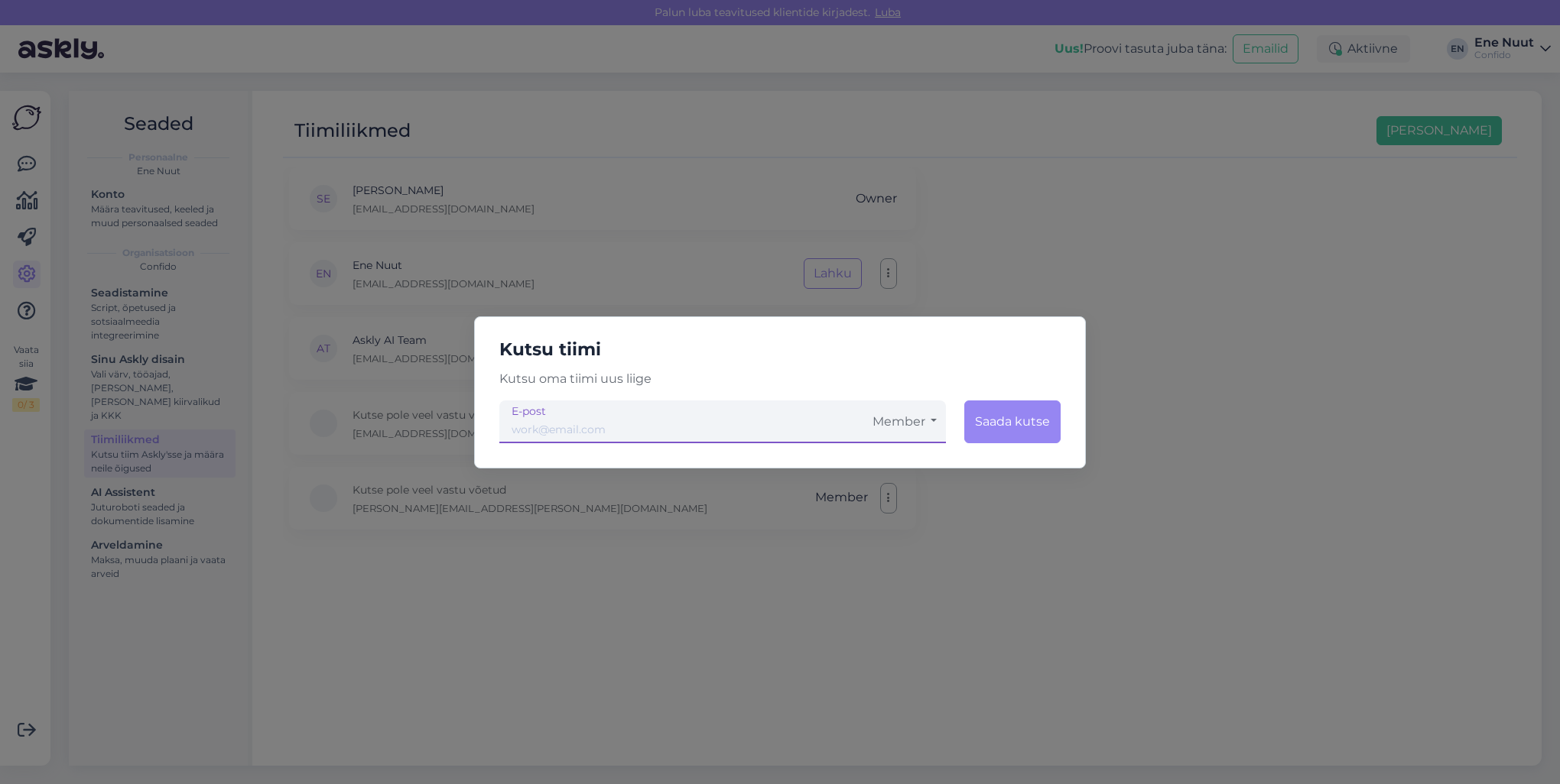
paste input "Janette.Iskul@confido.ee"
type input "Janette.Iskul@confido.ee"
click at [912, 424] on button "Member" at bounding box center [904, 421] width 83 height 43
click at [907, 459] on link "Tavaliige" at bounding box center [904, 464] width 83 height 38
click at [1013, 420] on button "Saada kutse" at bounding box center [1011, 421] width 96 height 43
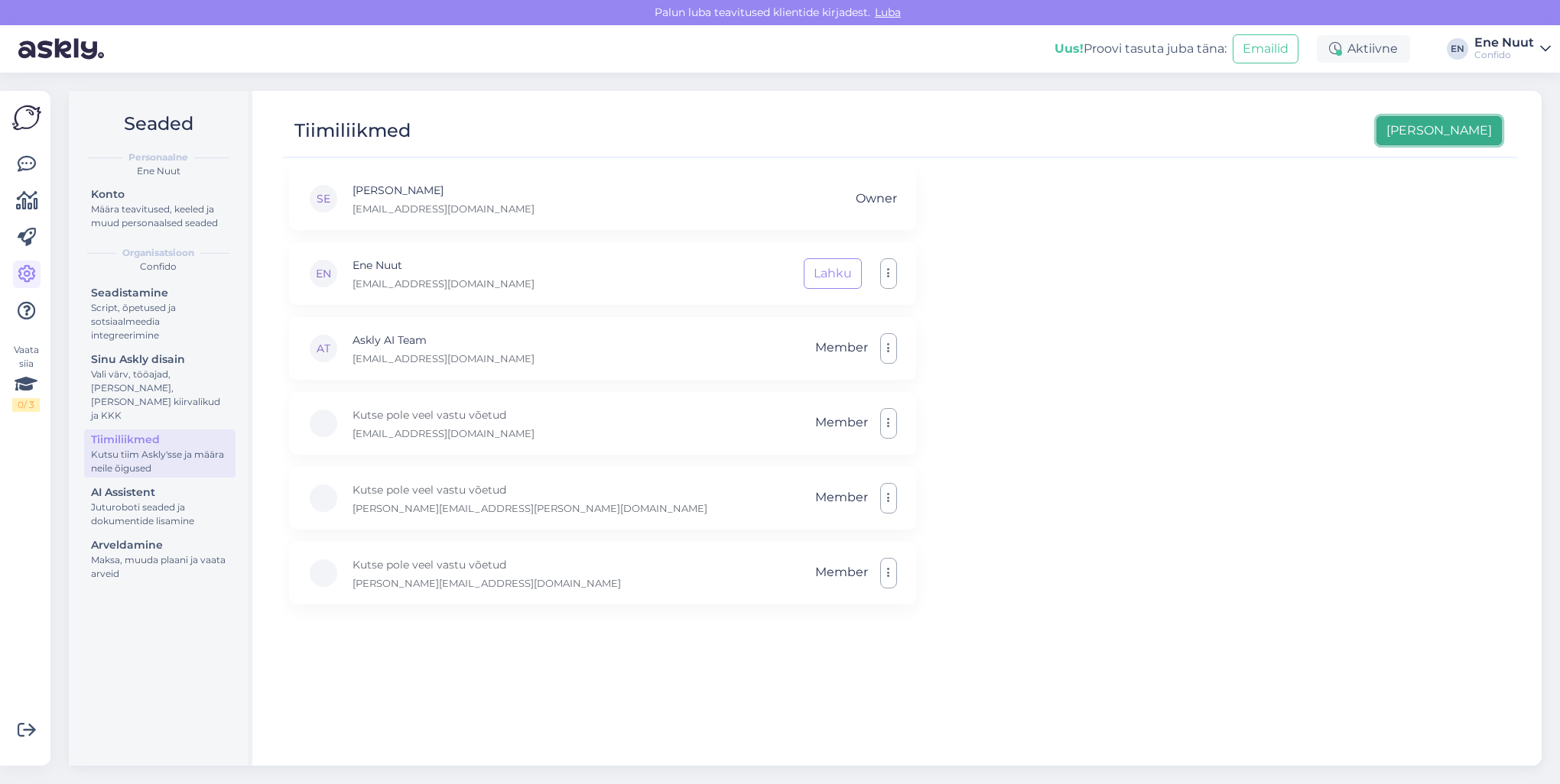
click at [1458, 131] on button "Lisa uus" at bounding box center [1439, 130] width 125 height 29
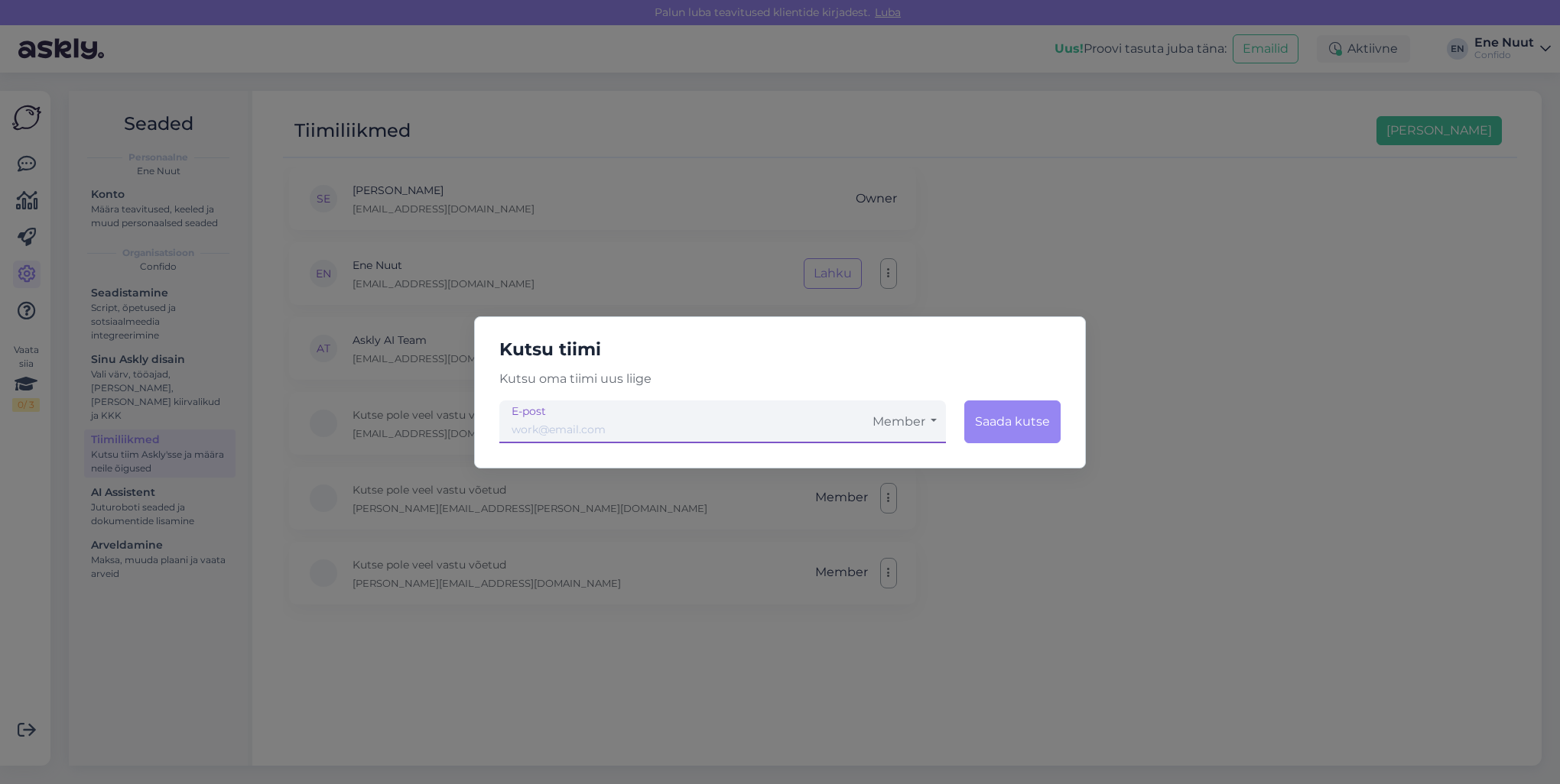
paste input "raimo.pindus@confido.ee"
type input "raimo.pindus@confido.ee"
click at [762, 352] on h5 "Kutsu tiimi" at bounding box center [780, 350] width 586 height 29
click at [897, 419] on button "Member" at bounding box center [904, 421] width 83 height 43
click at [899, 464] on link "Tavaliige" at bounding box center [904, 464] width 83 height 38
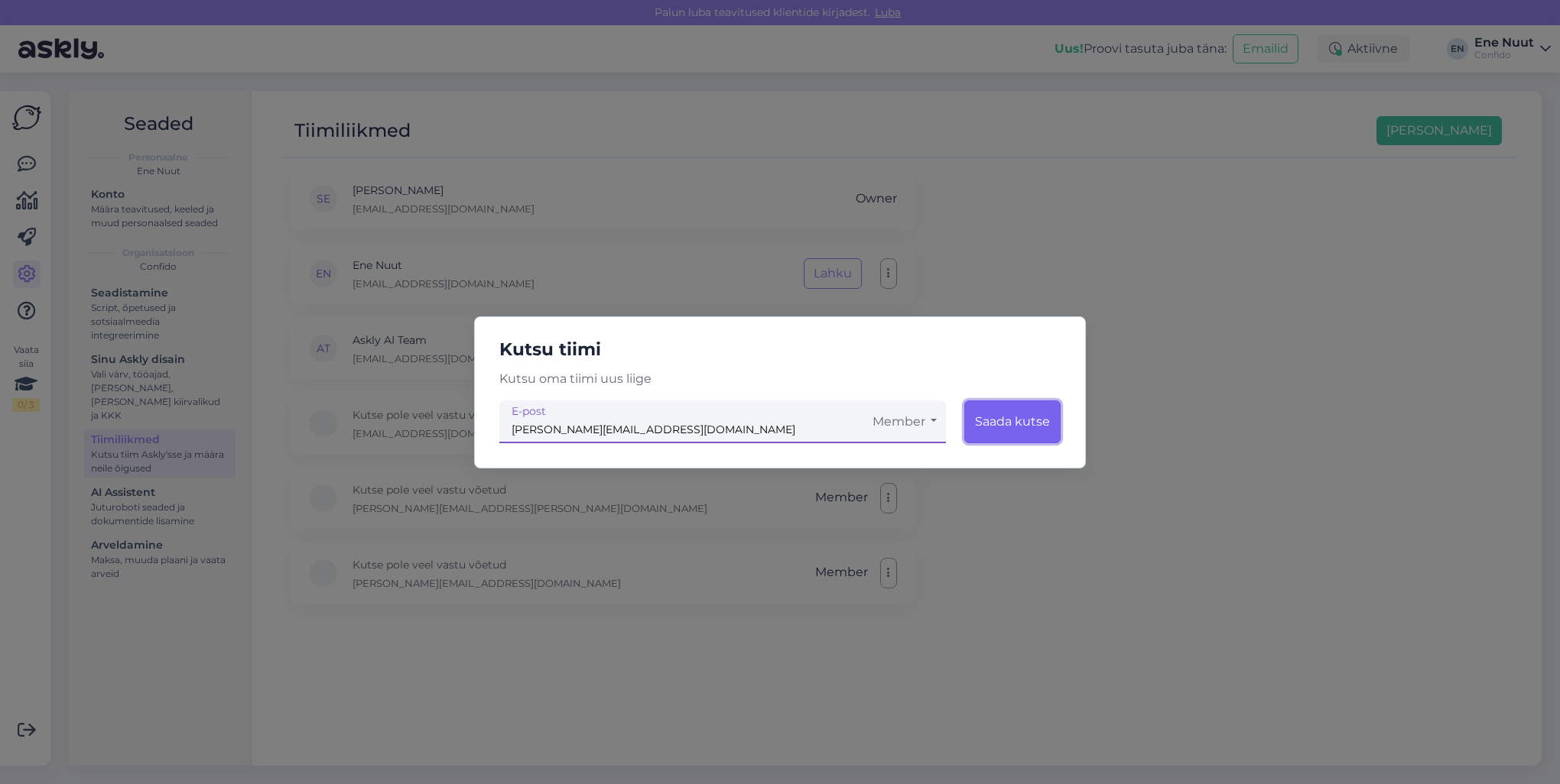
click at [1006, 418] on button "Saada kutse" at bounding box center [1011, 421] width 96 height 43
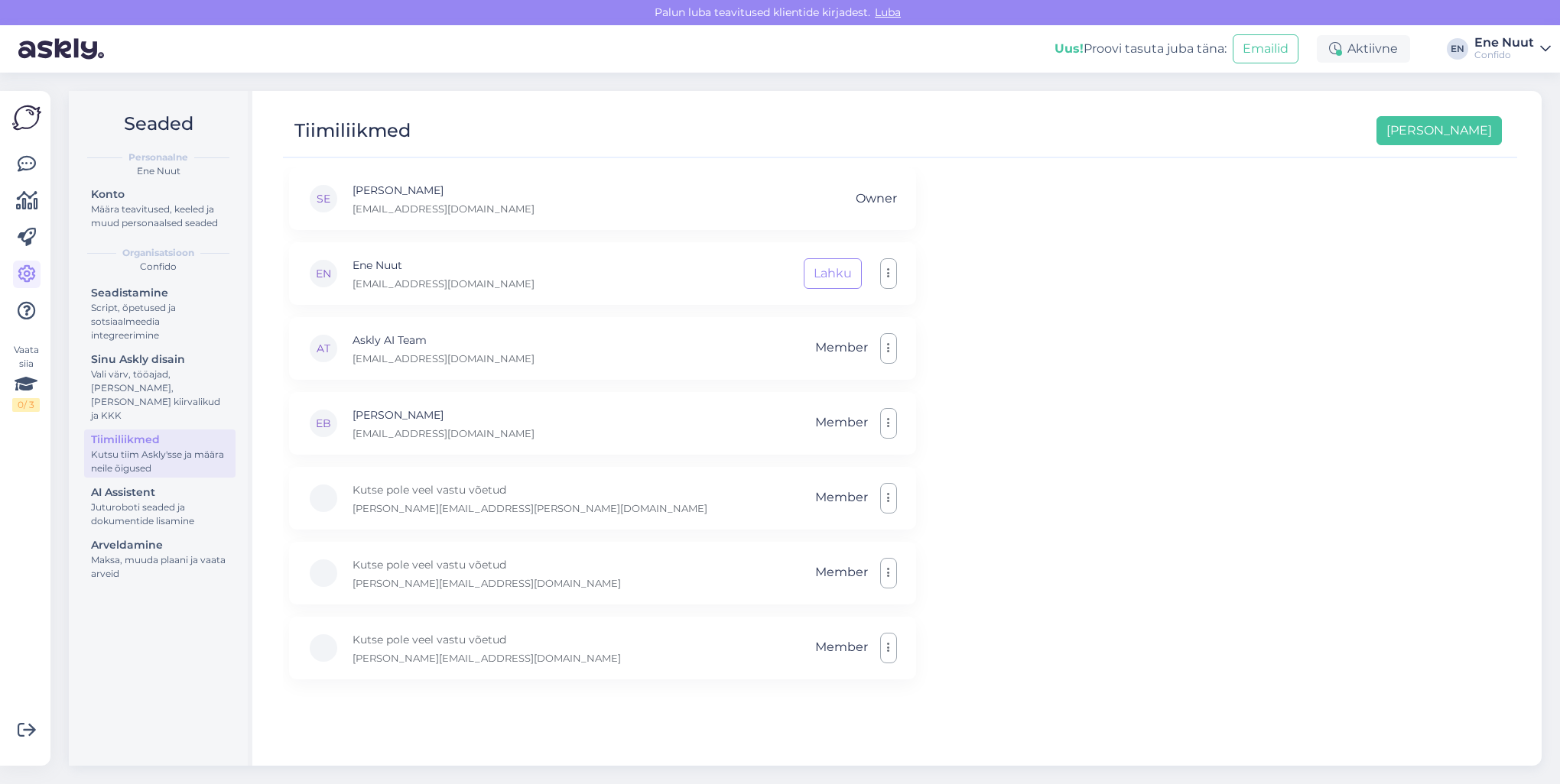
click at [1185, 316] on div "SE Sandre Elland sandre.elland@confido.ee Owner EN Ene Nuut ene.nuut@confido.ee…" at bounding box center [900, 459] width 1234 height 584
click at [1220, 400] on div "SE Sandre Elland sandre.elland@confido.ee Owner EN Ene Nuut ene.nuut@confido.ee…" at bounding box center [900, 459] width 1234 height 584
click at [22, 170] on icon at bounding box center [26, 163] width 18 height 18
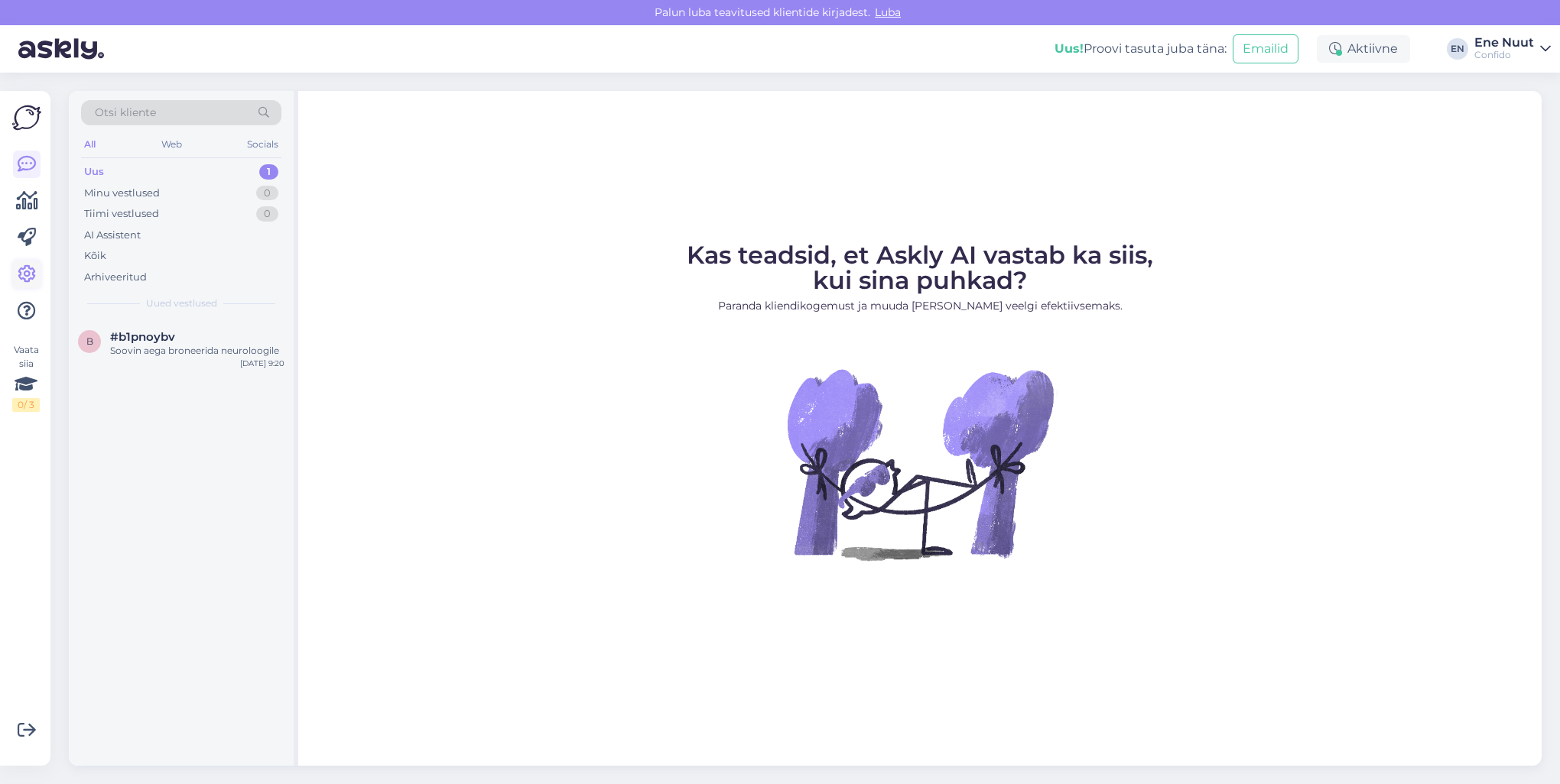
click at [26, 265] on icon at bounding box center [26, 274] width 18 height 18
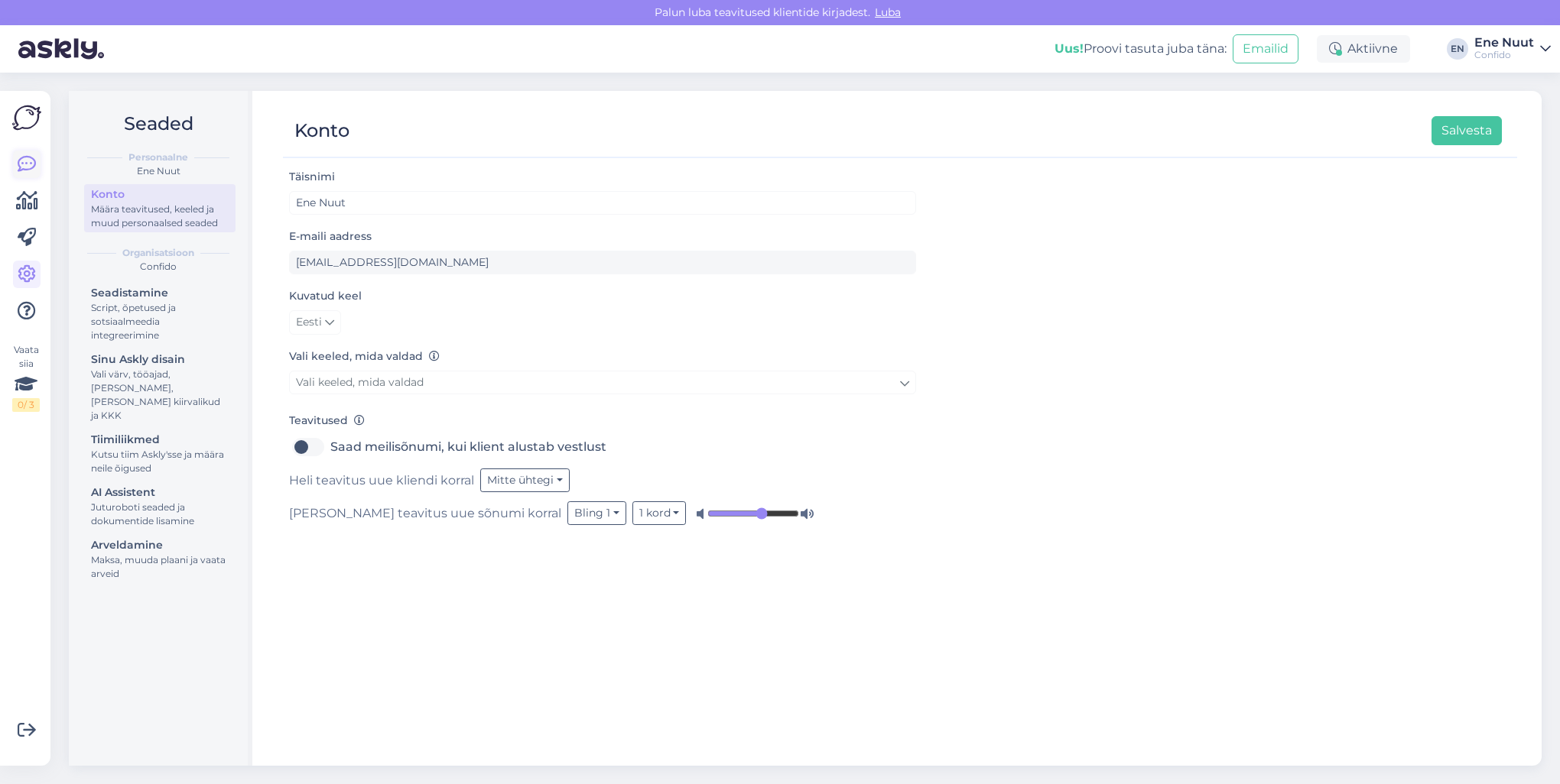
click at [24, 168] on icon at bounding box center [26, 163] width 18 height 18
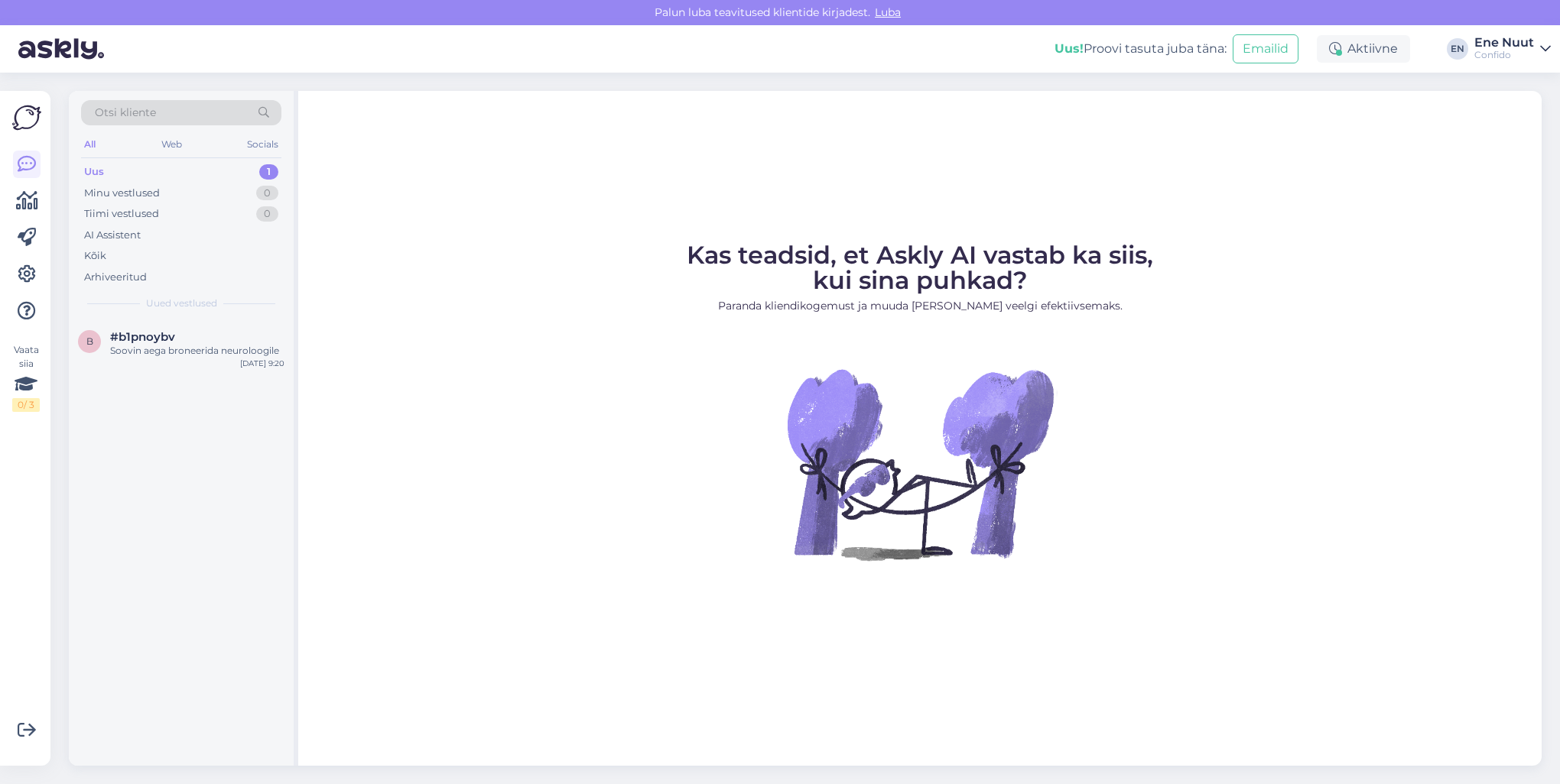
click at [530, 403] on figure "Kas teadsid, et Askly AI vastab ka siis, kui sina puhkad? Paranda kliendikogemu…" at bounding box center [919, 422] width 1216 height 358
click at [22, 271] on icon at bounding box center [26, 274] width 18 height 18
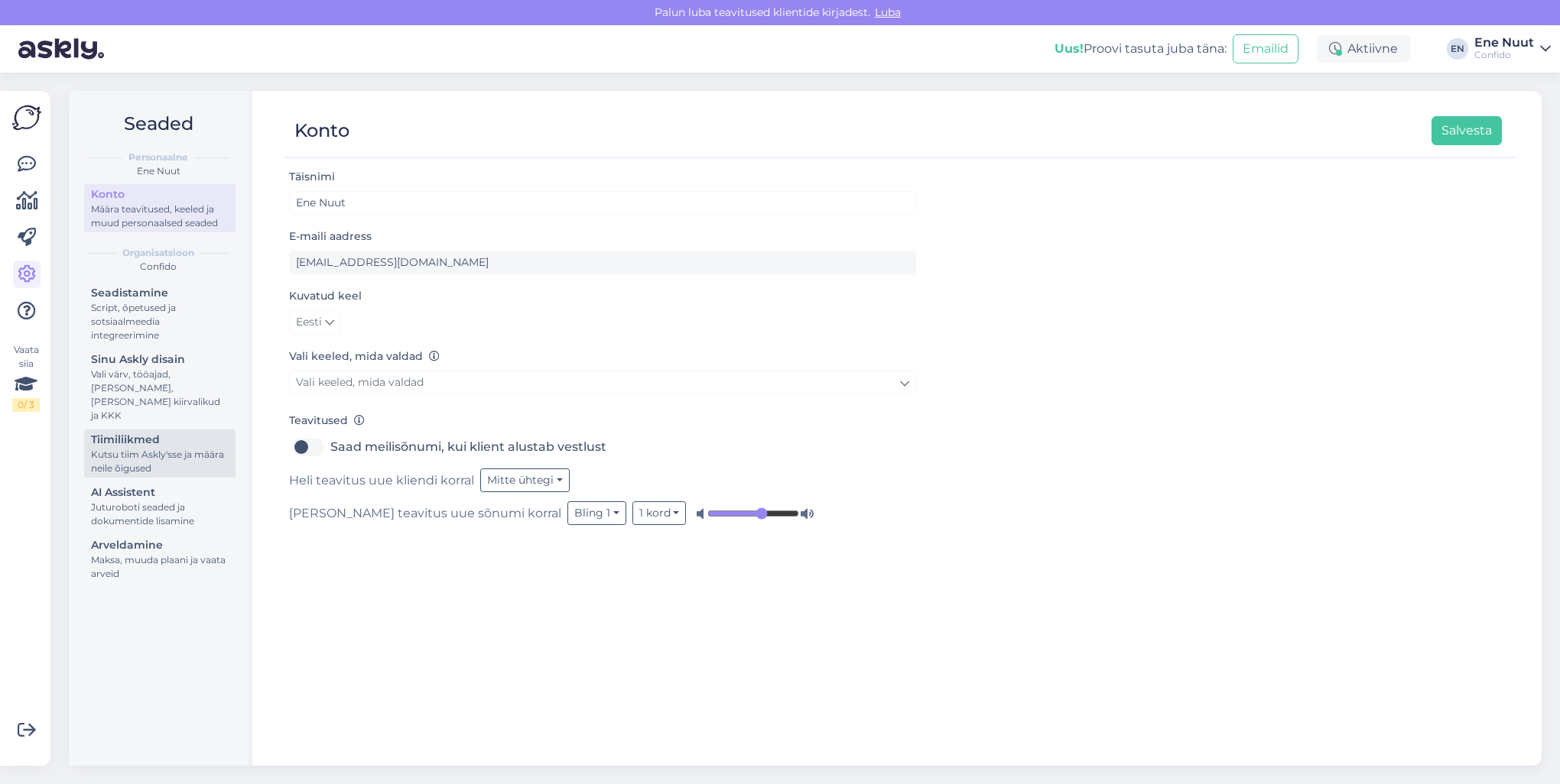
click at [119, 448] on div "Kutsu tiim Askly'sse ja määra neile õigused" at bounding box center [160, 461] width 138 height 28
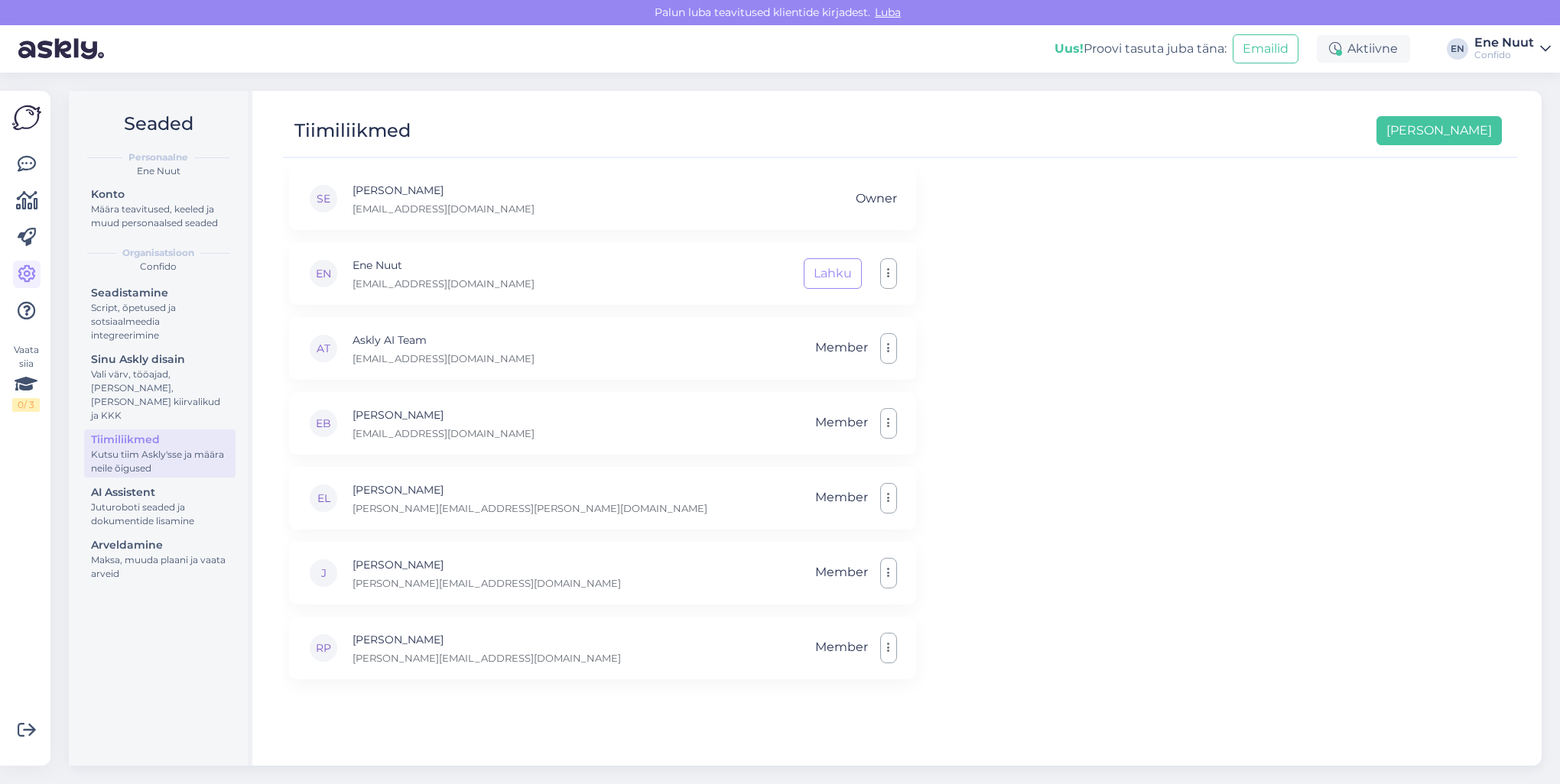
click at [1247, 488] on div "SE Sandre Elland sandre.elland@confido.ee Owner EN Ene Nuut ene.nuut@confido.ee…" at bounding box center [900, 459] width 1234 height 584
click at [142, 322] on div "Script, õpetused ja sotsiaalmeedia integreerimine" at bounding box center [160, 321] width 138 height 41
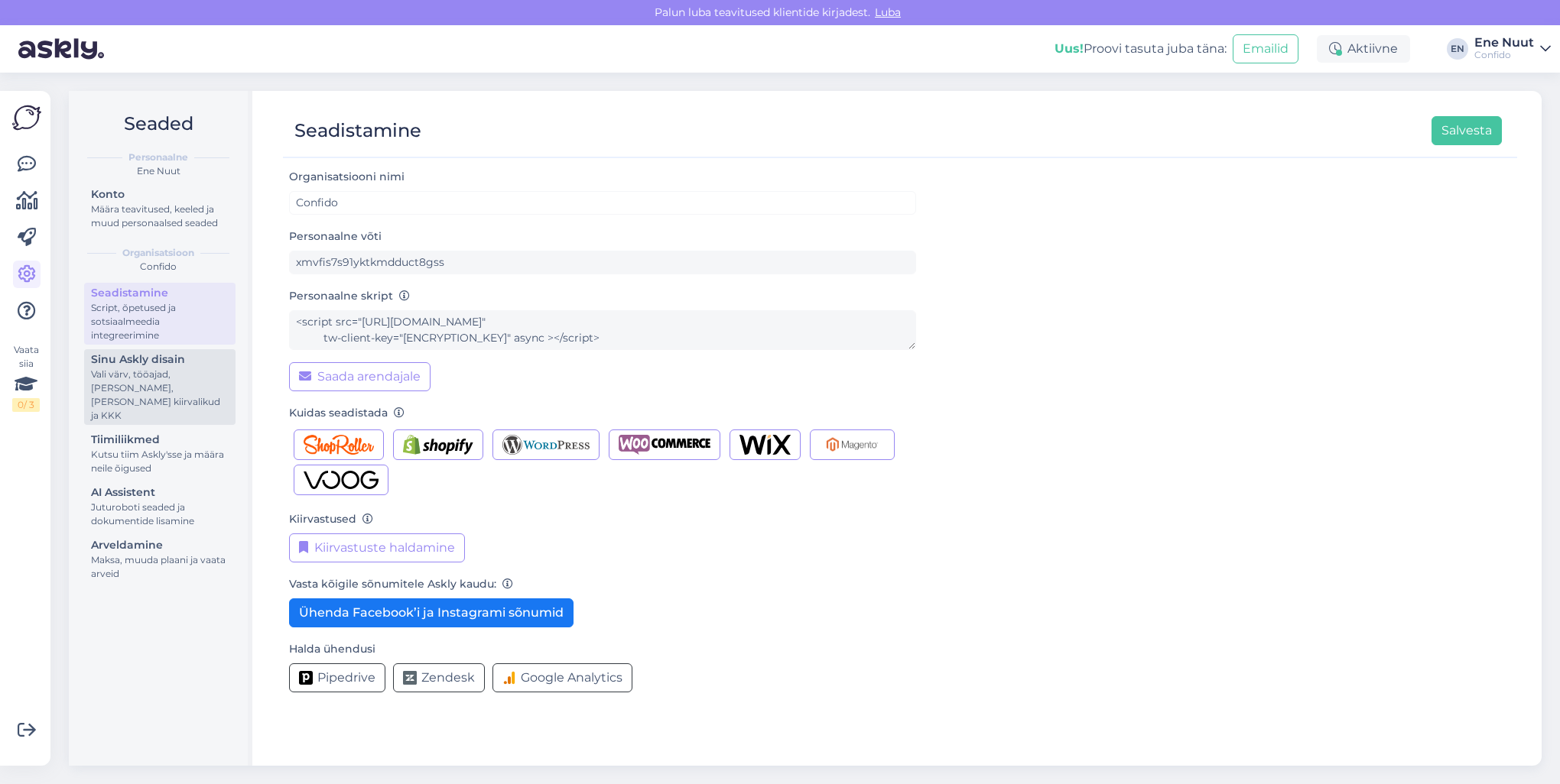
click at [128, 392] on div "Vali värv, tööajad, lisa meilivorm, kõne kiirvalikud ja KKK" at bounding box center [160, 395] width 138 height 55
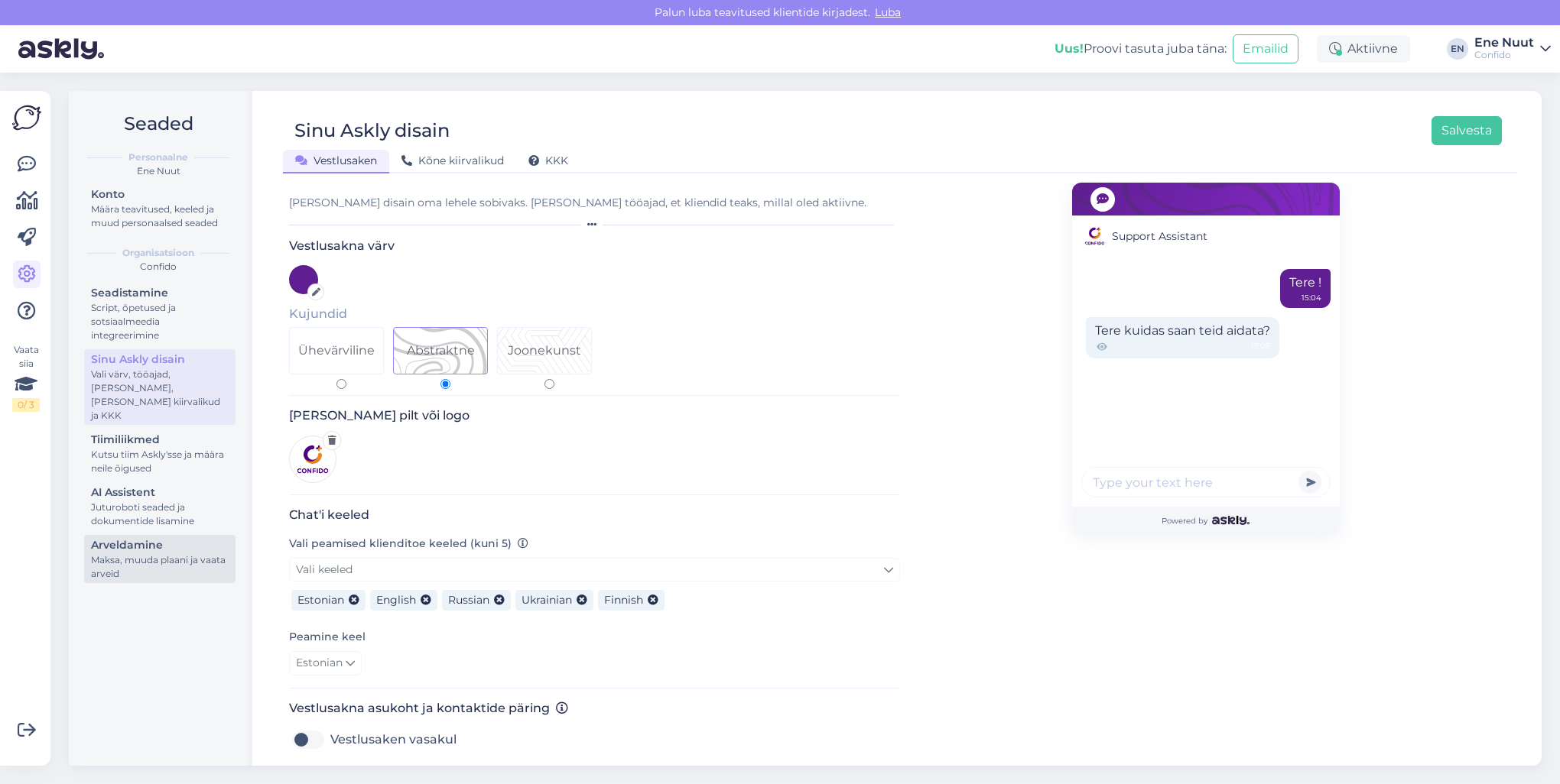
click at [131, 537] on div "Arveldamine" at bounding box center [160, 545] width 138 height 16
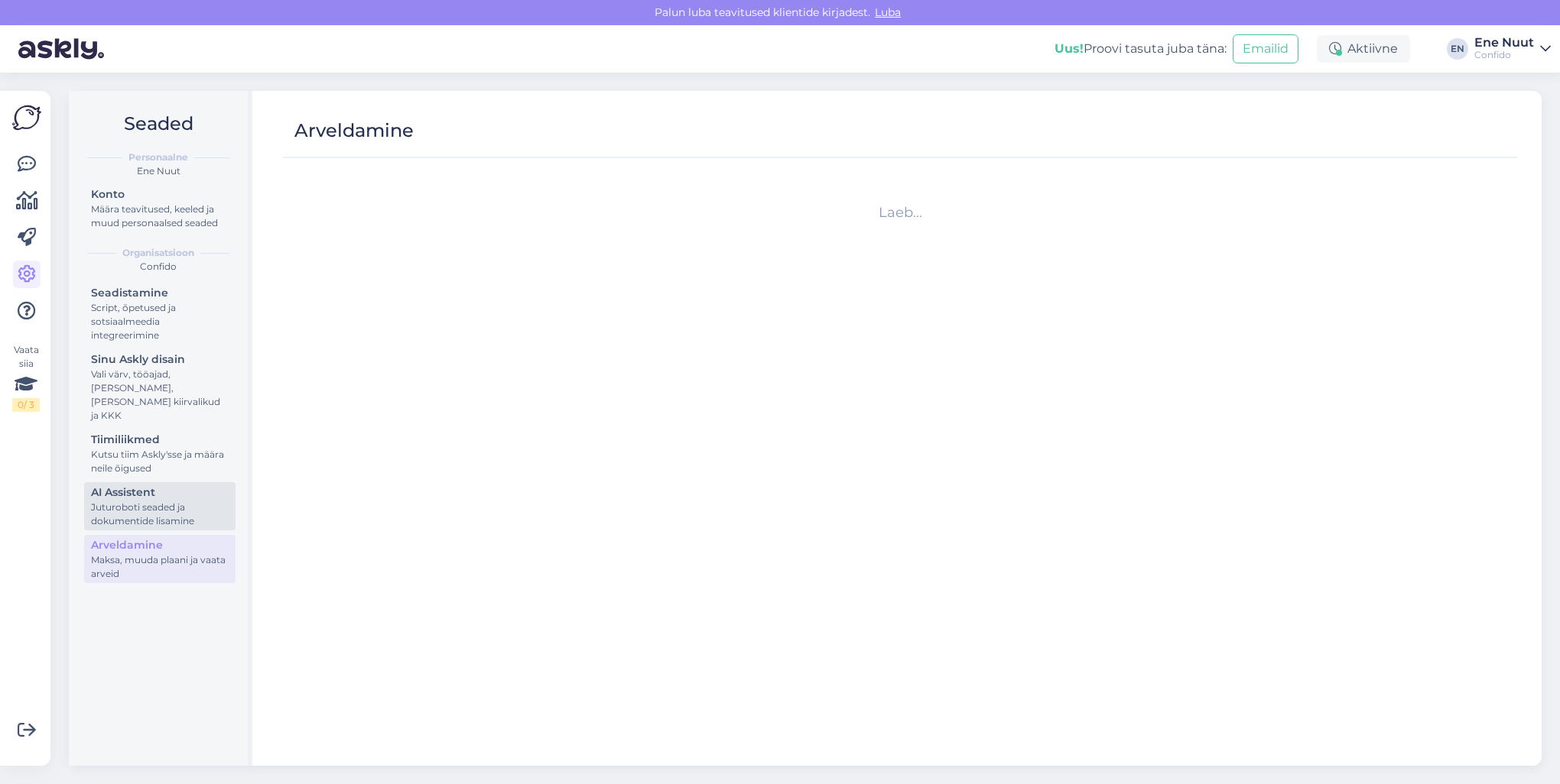
click at [144, 501] on div "Juturoboti seaded ja dokumentide lisamine" at bounding box center [160, 514] width 138 height 28
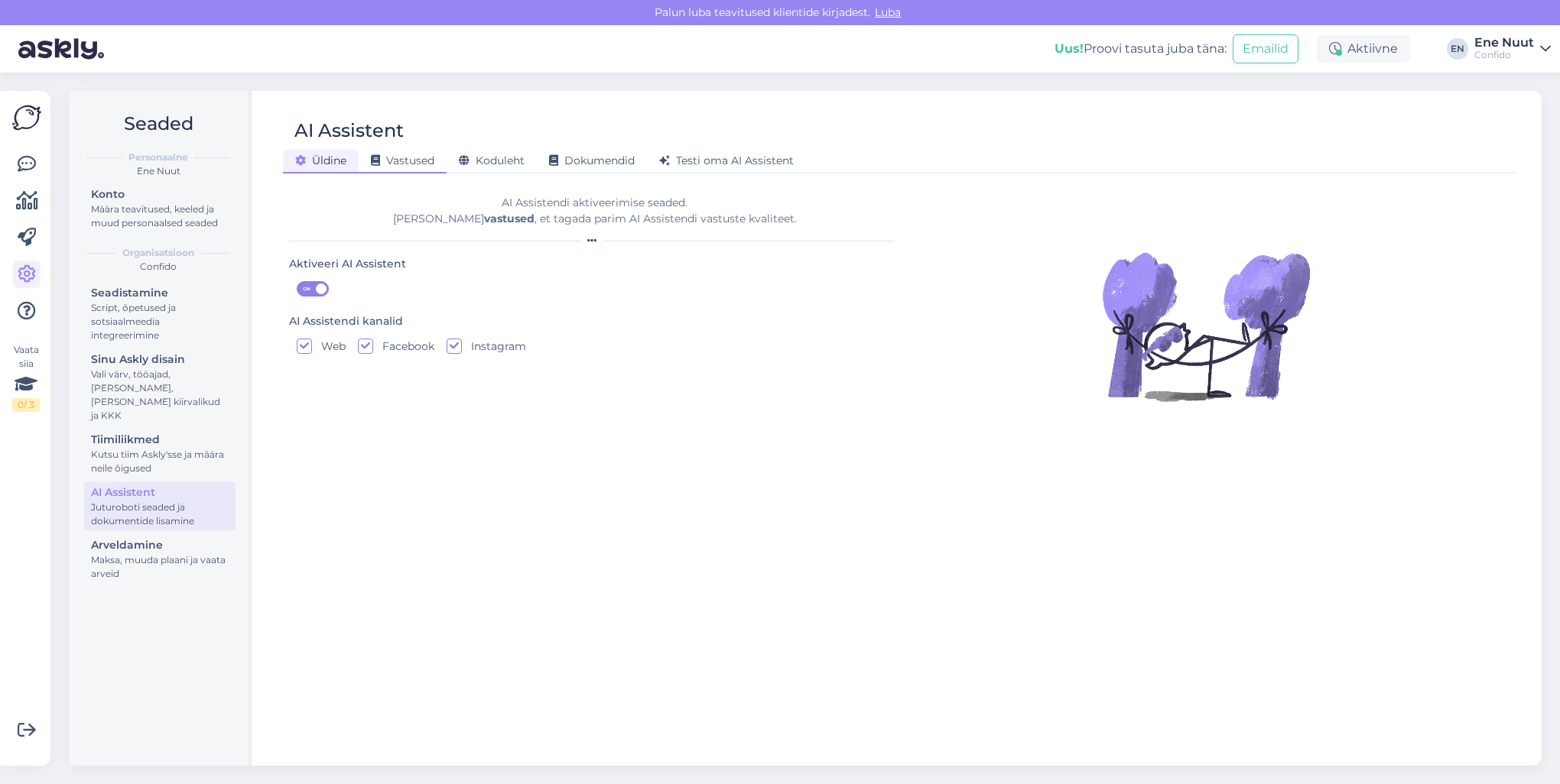
click at [419, 158] on span "Vastused" at bounding box center [402, 161] width 64 height 13
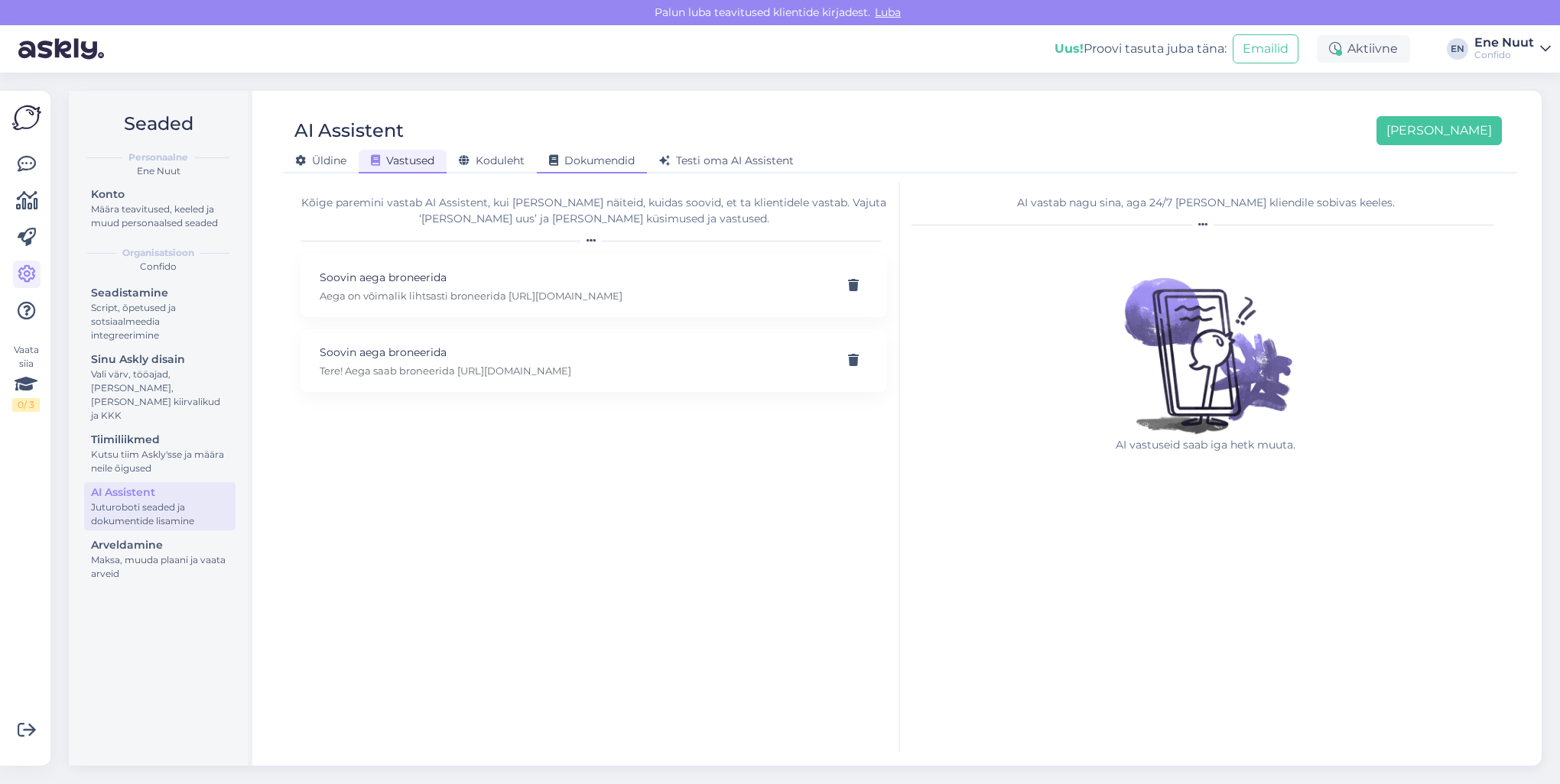
click at [587, 158] on span "Dokumendid" at bounding box center [591, 161] width 86 height 13
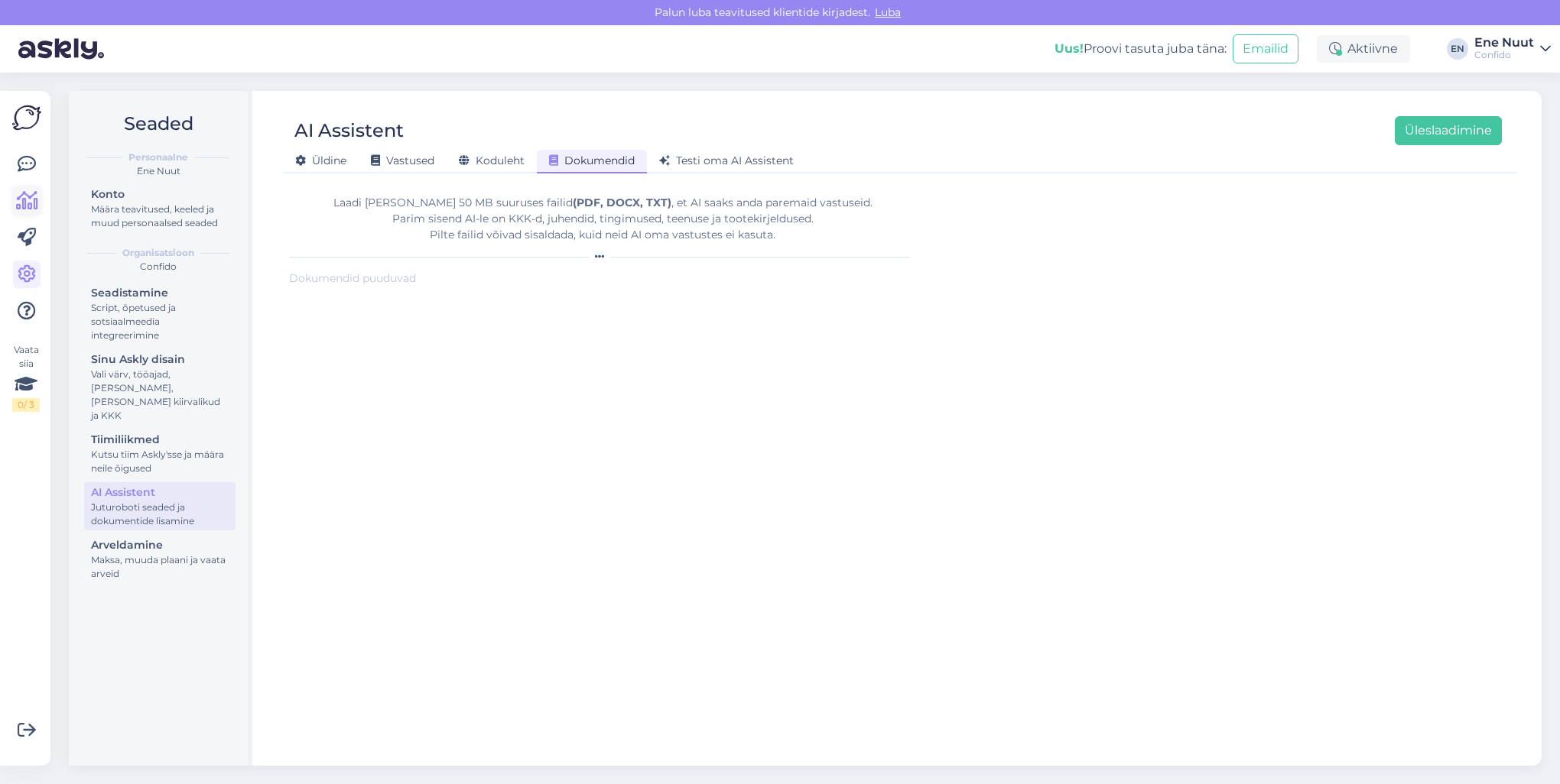
click at [28, 204] on icon at bounding box center [27, 201] width 22 height 18
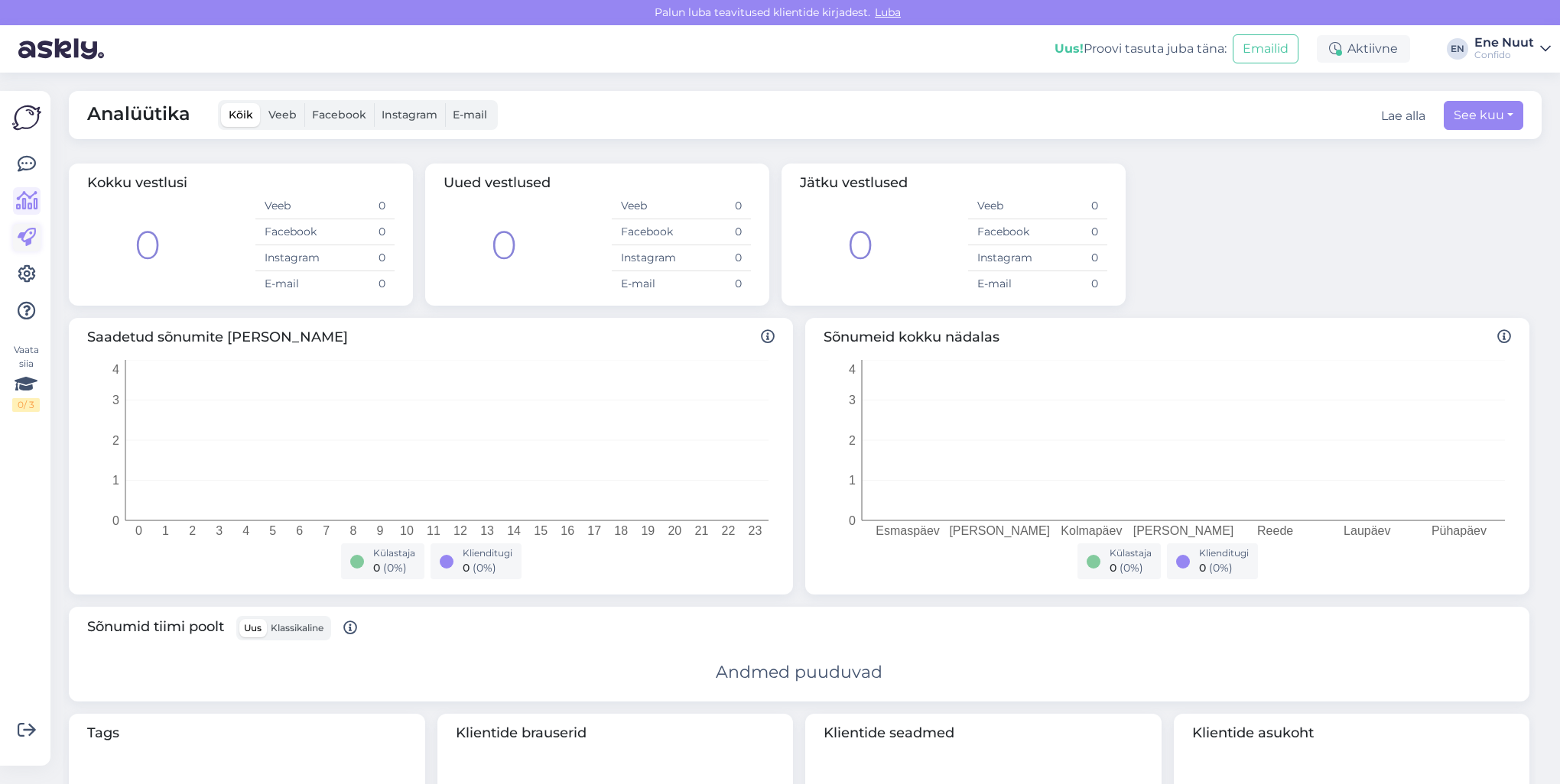
click at [22, 237] on icon at bounding box center [26, 237] width 18 height 18
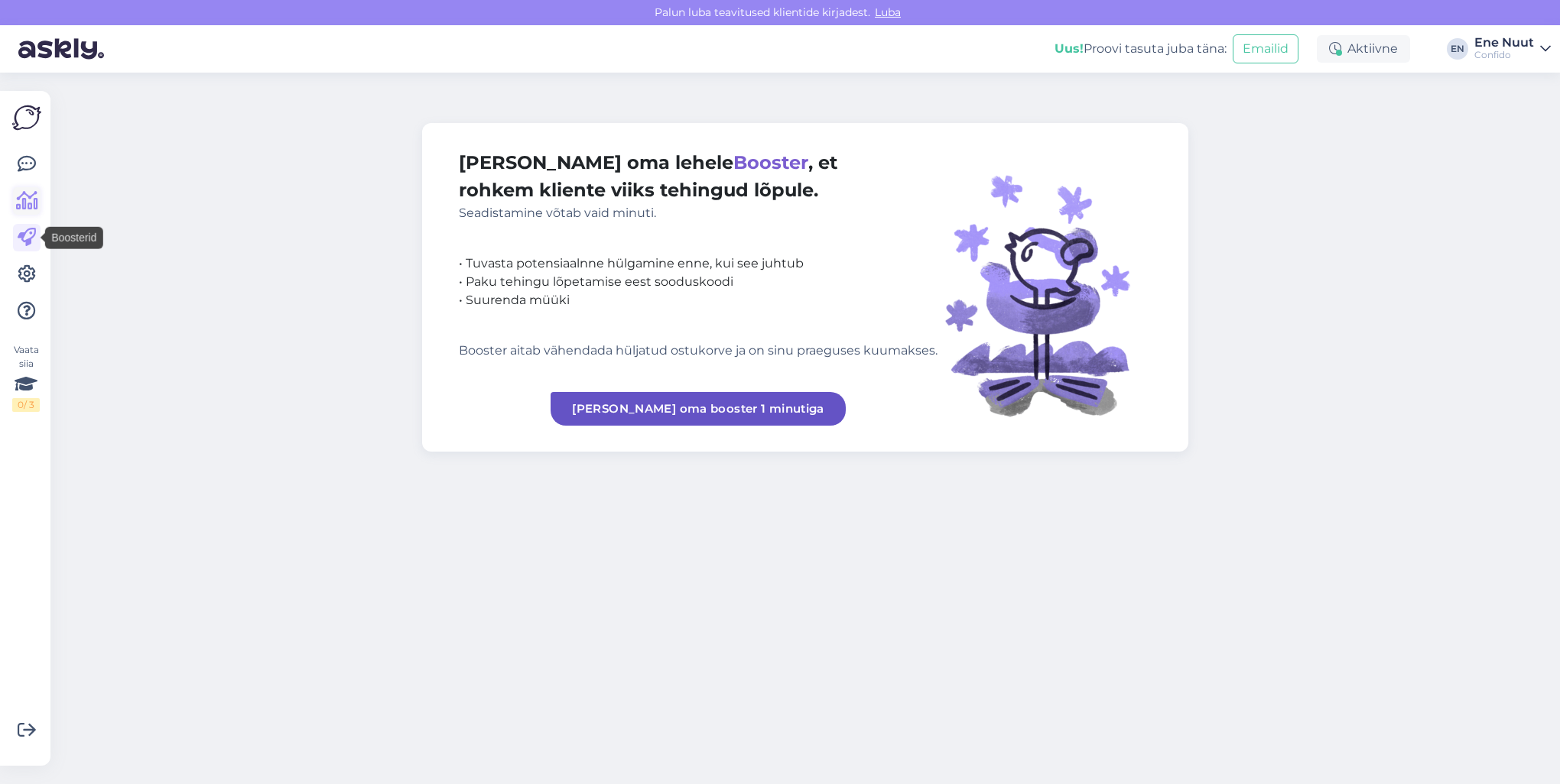
click at [28, 196] on icon at bounding box center [27, 201] width 22 height 18
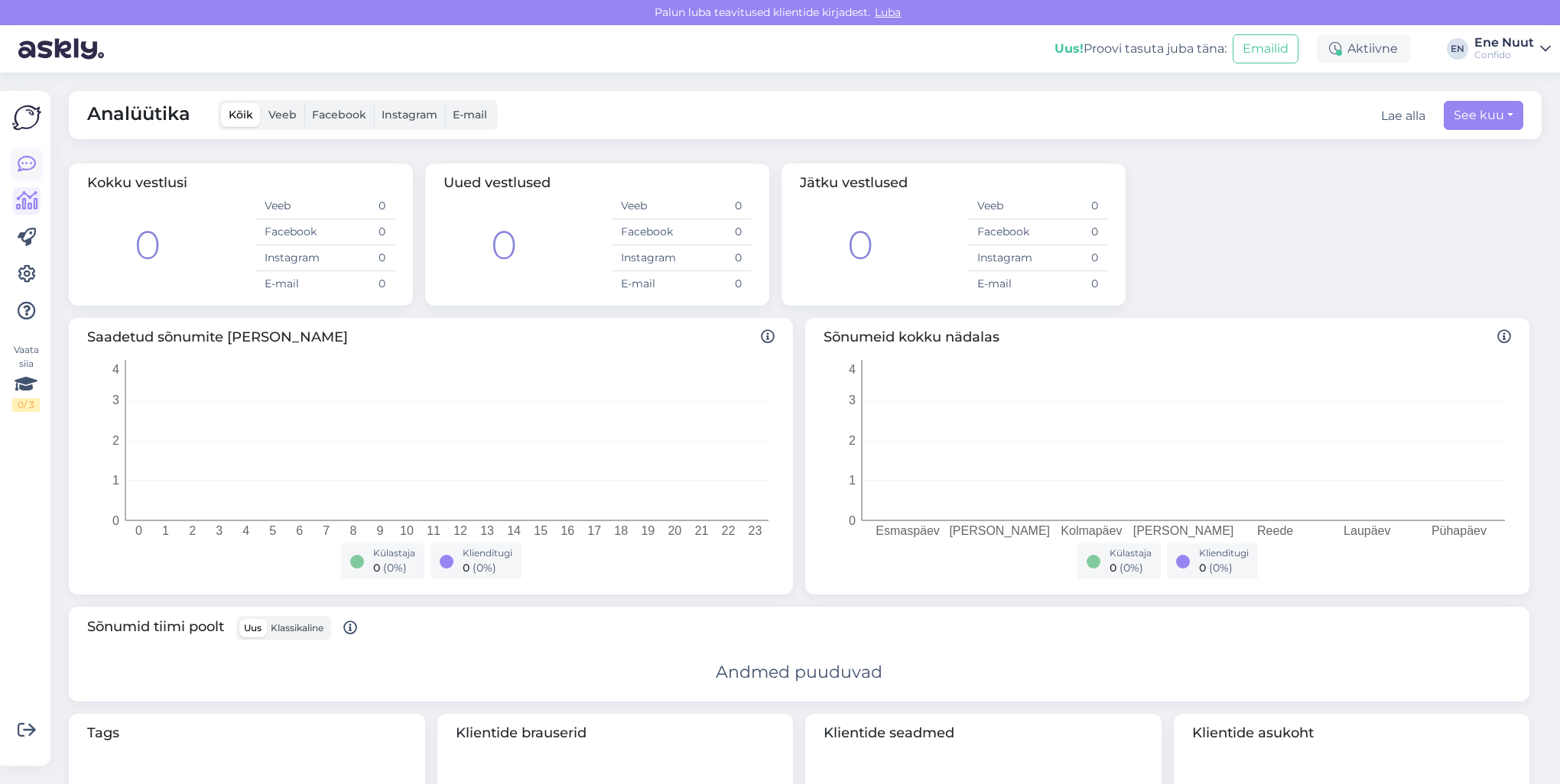
click at [34, 173] on icon at bounding box center [26, 163] width 18 height 18
